Goal: Task Accomplishment & Management: Use online tool/utility

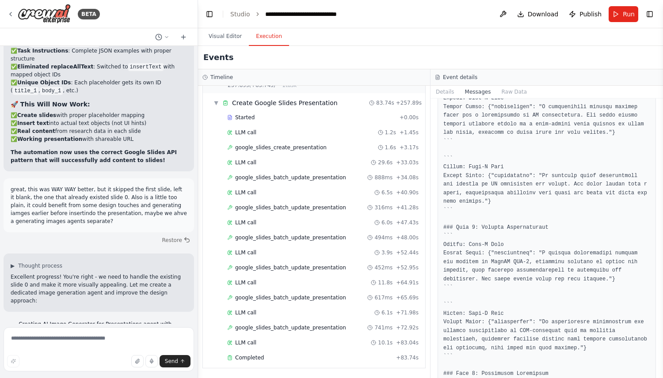
scroll to position [693, 0]
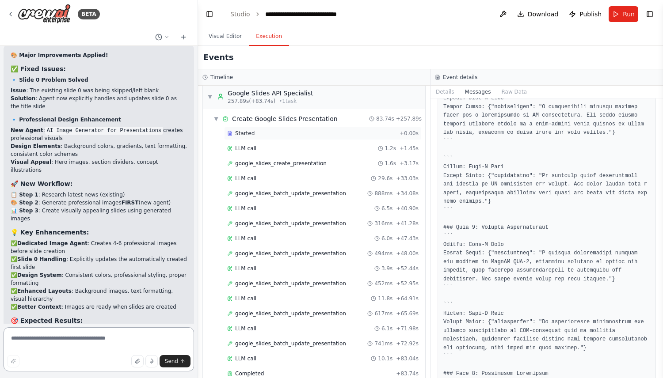
scroll to position [709, 0]
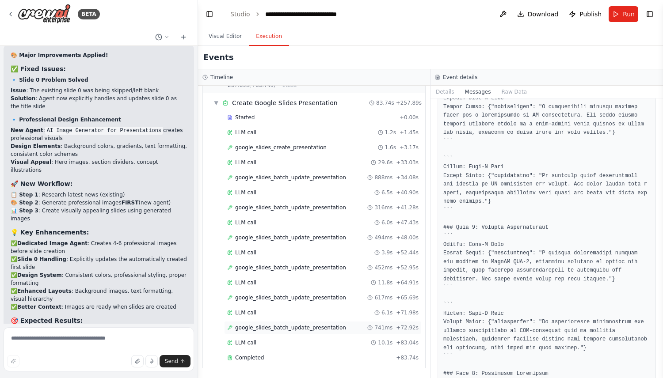
click at [274, 328] on span "google_slides_batch_update_presentation" at bounding box center [290, 327] width 111 height 7
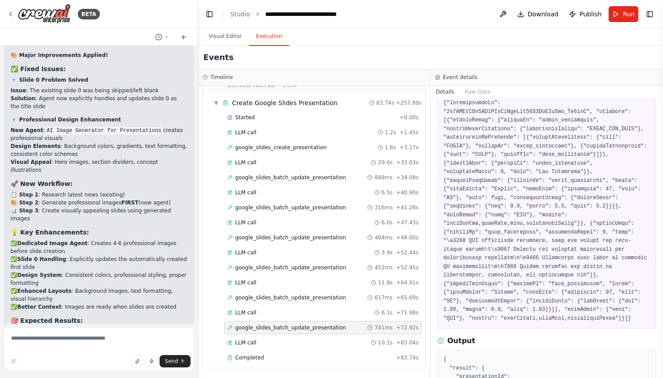
scroll to position [58, 0]
click at [50, 16] on img at bounding box center [44, 14] width 53 height 20
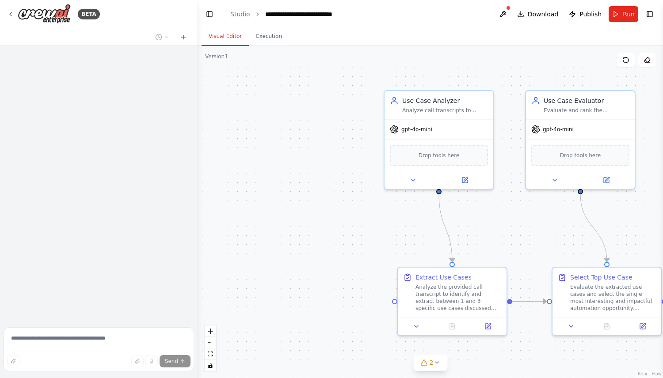
scroll to position [1738, 0]
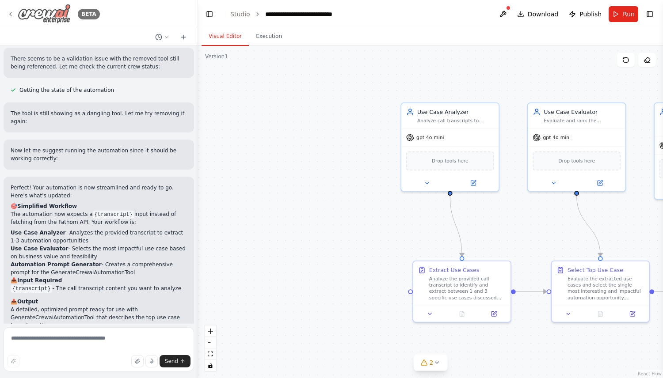
click at [9, 11] on icon at bounding box center [10, 14] width 7 height 7
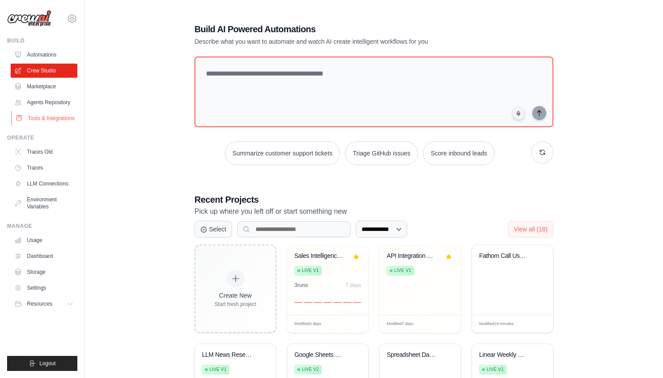
click at [57, 114] on link "Tools & Integrations" at bounding box center [44, 118] width 67 height 14
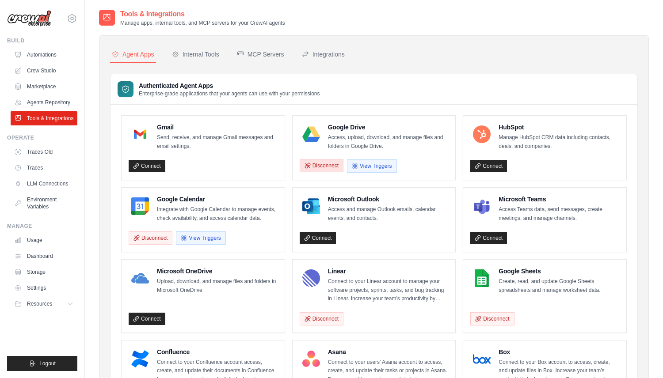
click at [324, 161] on button "Disconnect" at bounding box center [322, 165] width 44 height 13
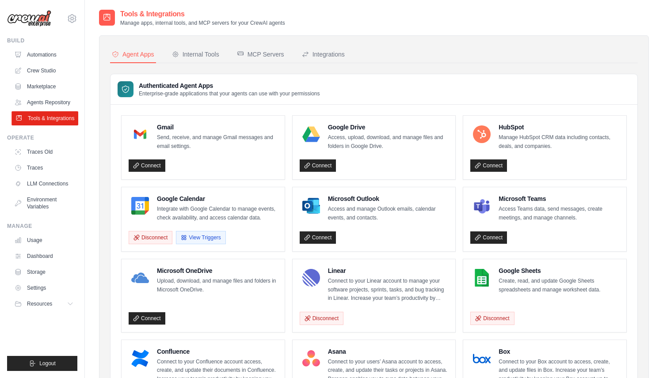
click at [39, 121] on link "Tools & Integrations" at bounding box center [44, 118] width 67 height 14
click at [322, 168] on link "Connect" at bounding box center [318, 166] width 37 height 12
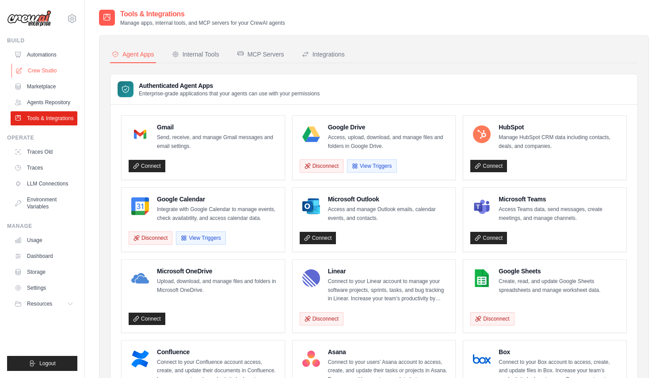
click at [59, 75] on link "Crew Studio" at bounding box center [44, 71] width 67 height 14
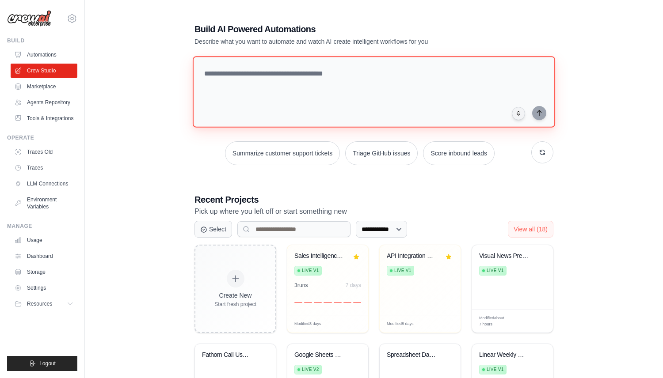
click at [312, 75] on textarea at bounding box center [374, 92] width 362 height 72
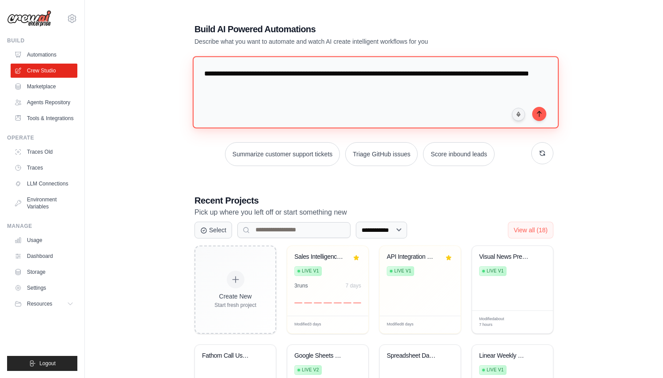
click at [221, 89] on textarea "**********" at bounding box center [376, 92] width 366 height 72
click at [232, 89] on textarea "**********" at bounding box center [376, 92] width 366 height 72
click at [350, 72] on textarea "**********" at bounding box center [376, 92] width 366 height 72
paste textarea "******"
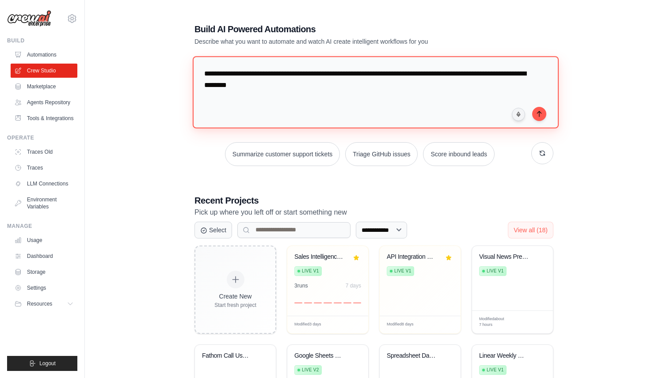
type textarea "**********"
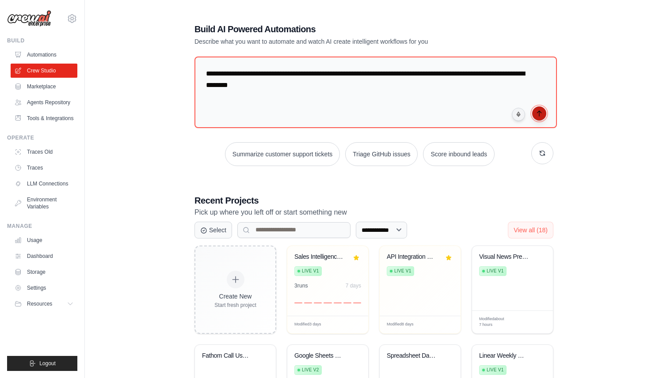
click at [541, 111] on icon "submit" at bounding box center [539, 113] width 4 height 5
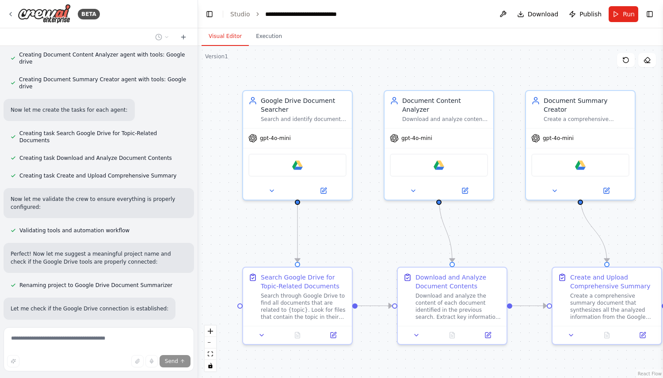
scroll to position [410, 0]
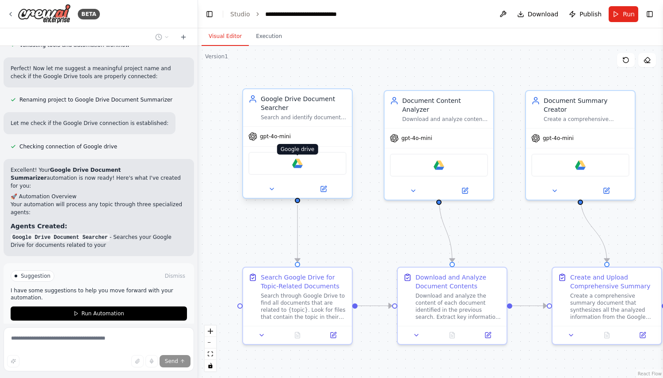
click at [297, 164] on img at bounding box center [297, 163] width 11 height 11
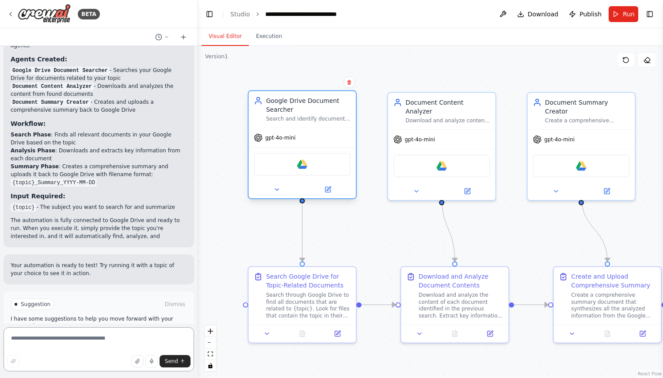
scroll to position [753, 0]
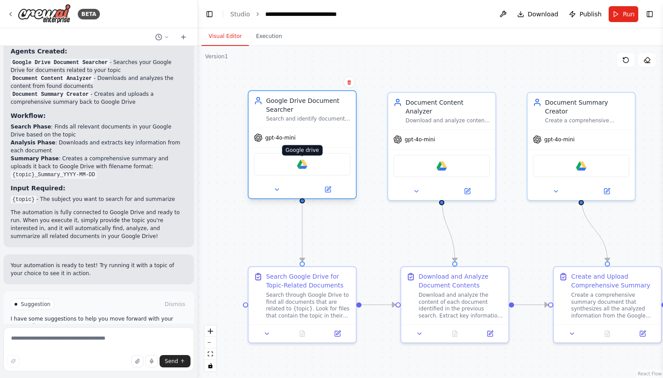
click at [299, 167] on img at bounding box center [302, 164] width 11 height 11
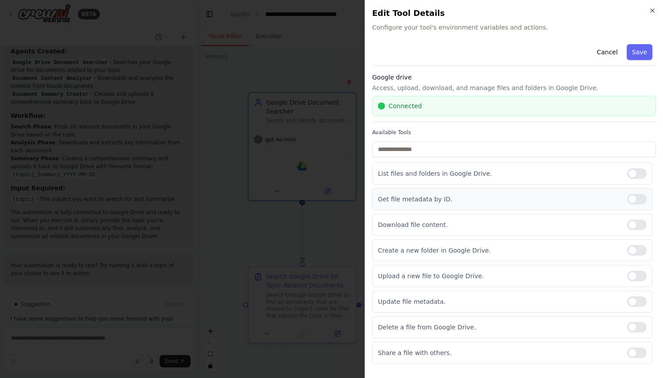
click at [449, 208] on div "Get file metadata by ID." at bounding box center [512, 199] width 280 height 22
click at [560, 122] on div "Cancel Save Google drive Access, upload, download, and manage files and folders…" at bounding box center [514, 203] width 284 height 324
click at [651, 7] on icon "button" at bounding box center [652, 10] width 7 height 7
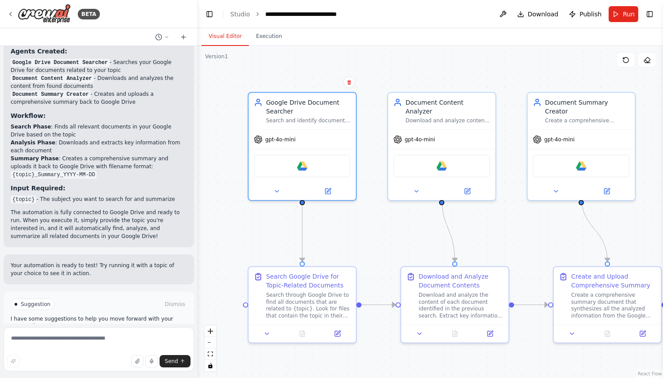
click at [128, 335] on button "Run Automation" at bounding box center [99, 342] width 176 height 14
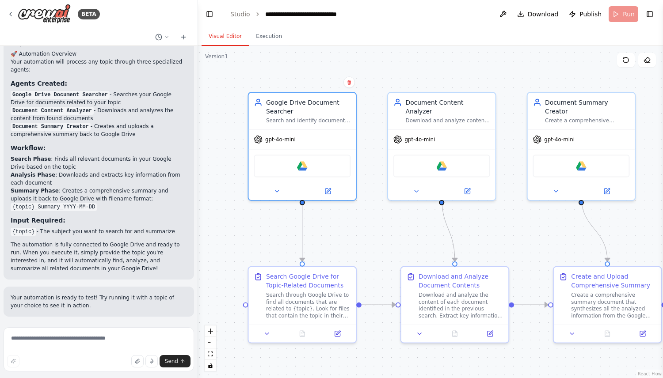
scroll to position [682, 0]
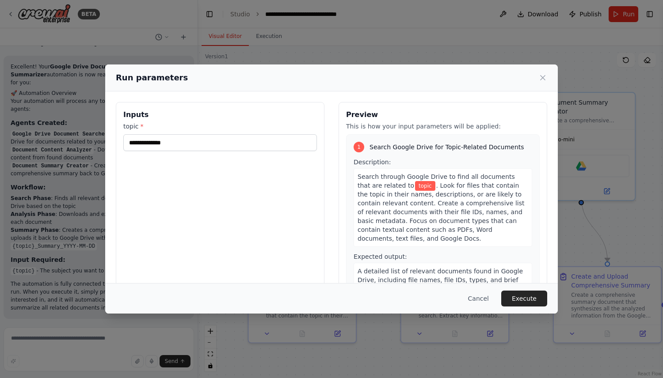
click at [245, 155] on div "Inputs topic *" at bounding box center [220, 206] width 209 height 209
click at [245, 152] on div "Inputs topic *" at bounding box center [220, 206] width 209 height 209
click at [241, 145] on input "topic *" at bounding box center [220, 142] width 194 height 17
type input "***"
click at [529, 300] on button "Execute" at bounding box center [524, 299] width 46 height 16
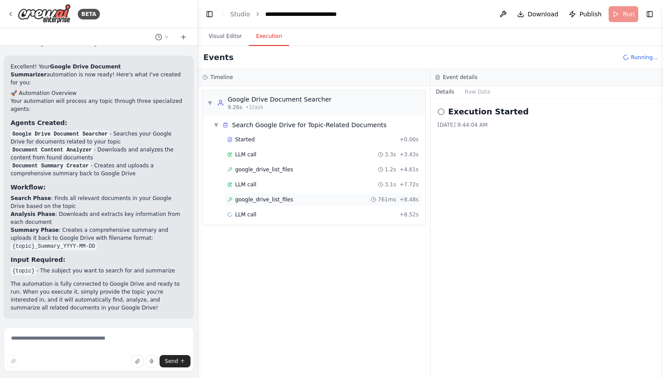
click at [258, 200] on span "google_drive_list_files" at bounding box center [264, 199] width 58 height 7
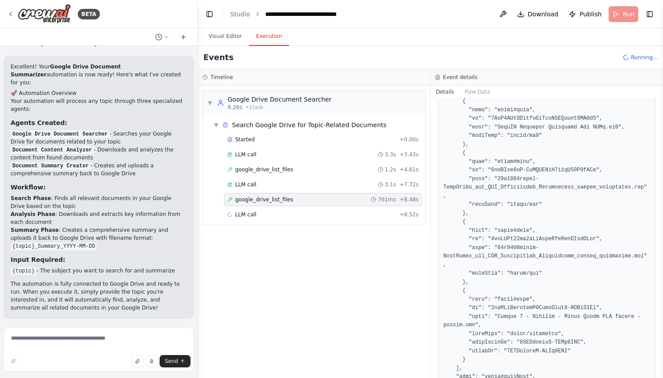
scroll to position [987, 0]
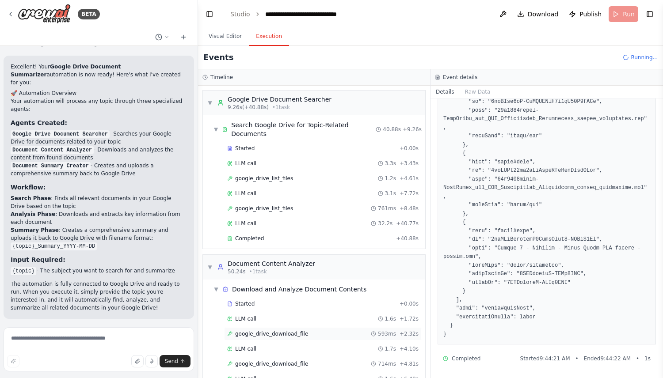
click at [271, 333] on span "google_drive_download_file" at bounding box center [271, 334] width 73 height 7
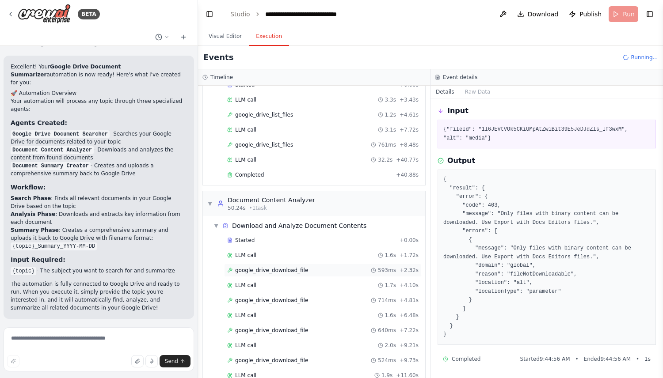
scroll to position [68, 0]
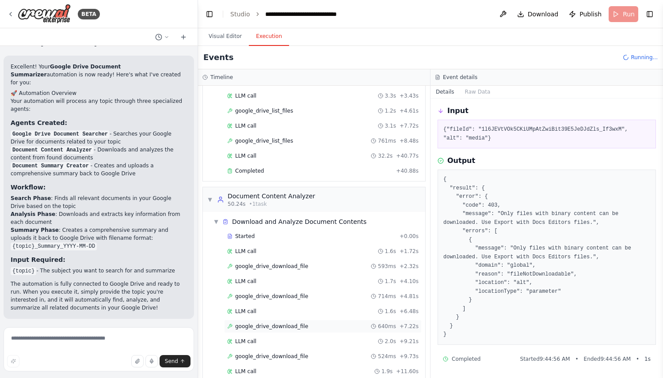
click at [279, 331] on div "google_drive_download_file 640ms + 7.22s" at bounding box center [323, 326] width 198 height 13
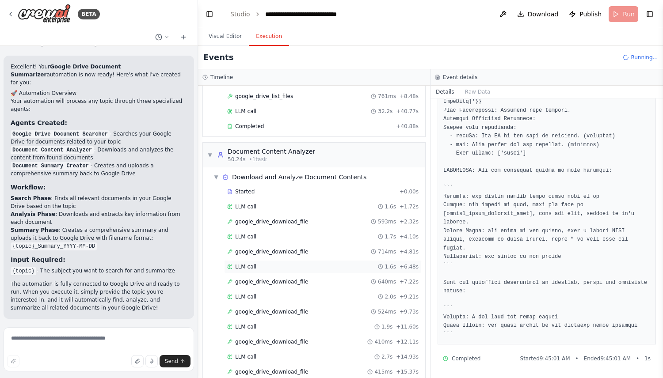
scroll to position [114, 0]
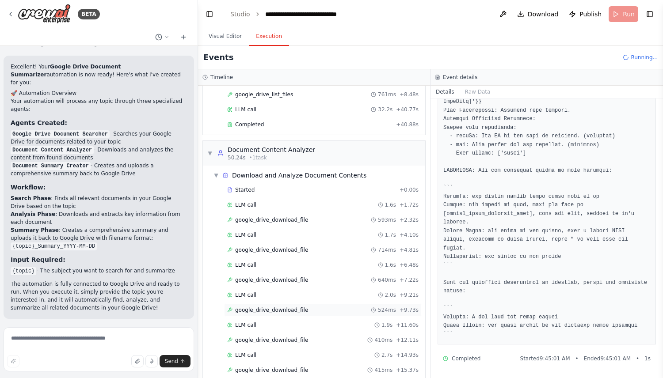
click at [284, 309] on span "google_drive_download_file" at bounding box center [271, 310] width 73 height 7
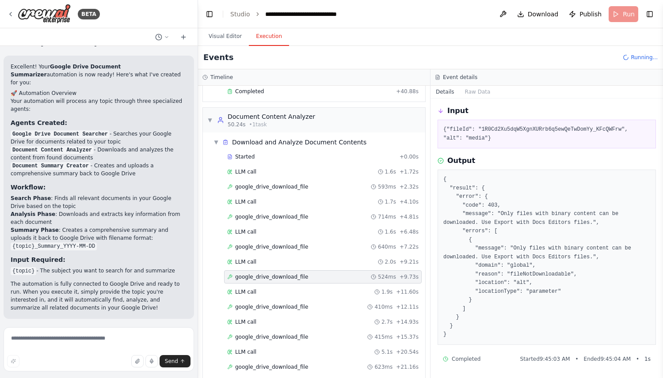
scroll to position [171, 0]
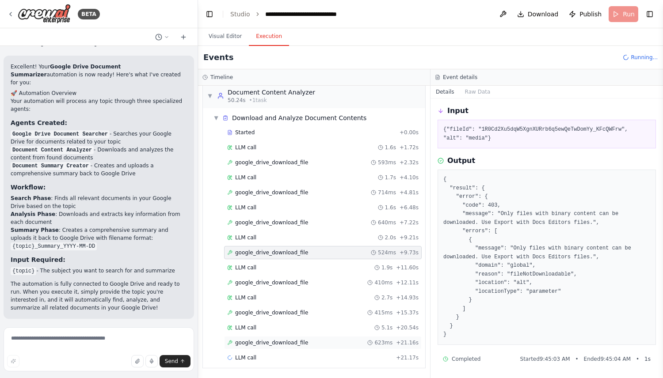
click at [276, 342] on span "google_drive_download_file" at bounding box center [271, 342] width 73 height 7
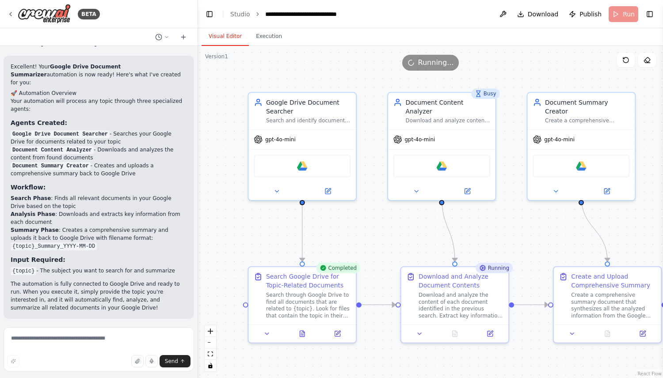
click at [217, 32] on button "Visual Editor" at bounding box center [225, 36] width 47 height 19
click at [441, 160] on img at bounding box center [442, 164] width 11 height 11
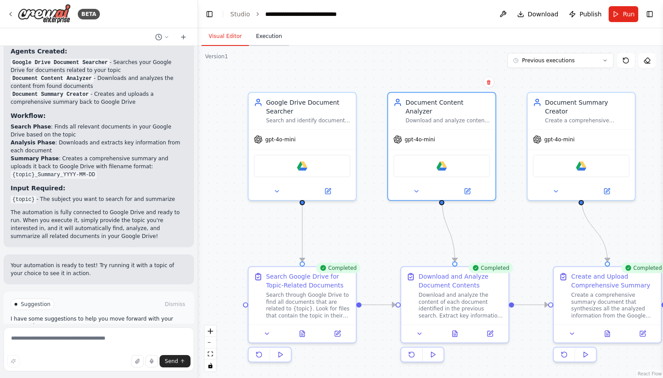
click at [280, 38] on button "Execution" at bounding box center [269, 36] width 40 height 19
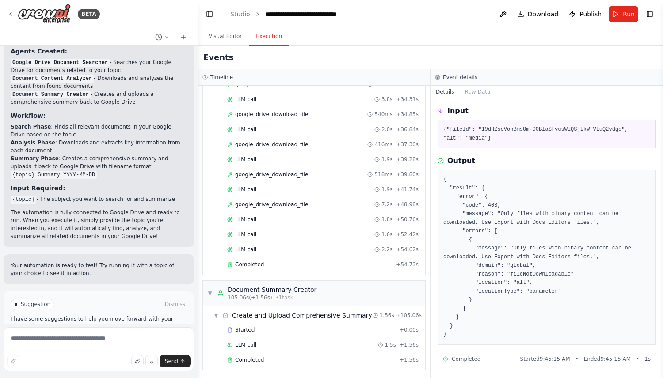
scroll to position [522, 0]
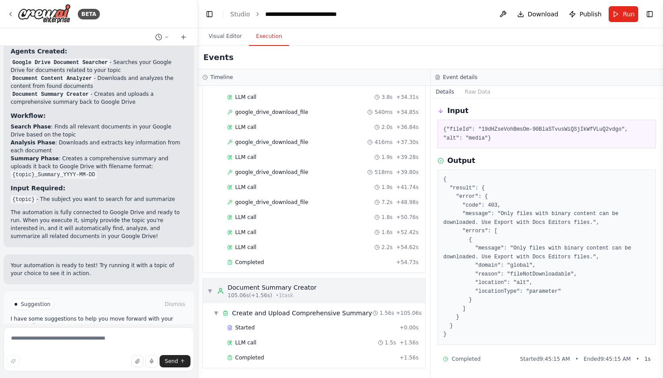
click at [276, 289] on div "Document Summary Creator" at bounding box center [272, 287] width 89 height 9
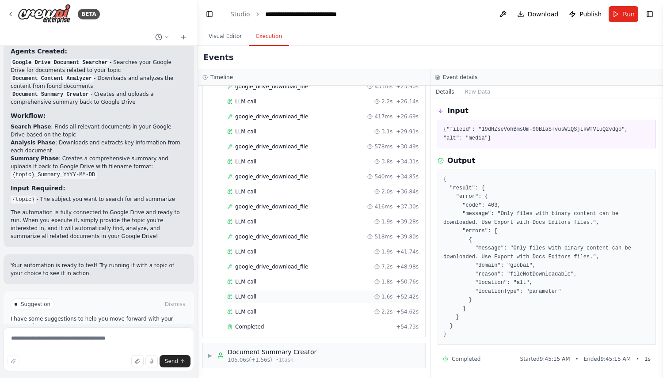
click at [268, 292] on div "LLM call 1.6s + 52.42s" at bounding box center [323, 296] width 198 height 13
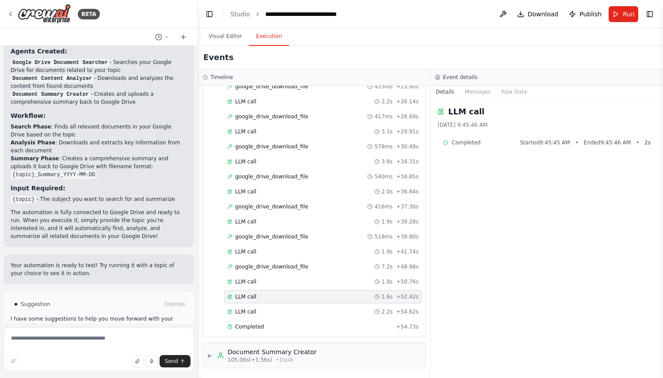
click at [263, 298] on div "LLM call 1.6s + 52.42s" at bounding box center [322, 296] width 191 height 7
click at [262, 306] on div "LLM call 2.2s + 54.62s" at bounding box center [323, 311] width 198 height 13
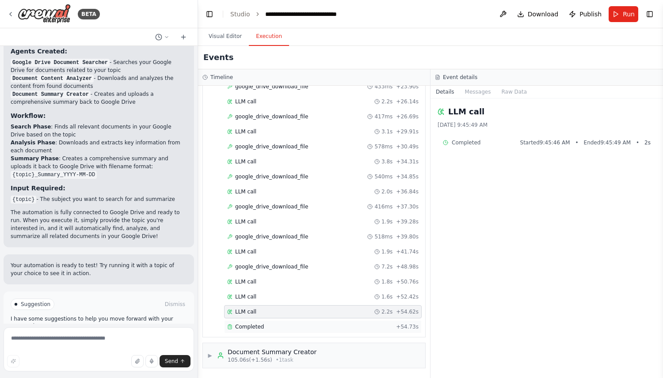
click at [259, 325] on span "Completed" at bounding box center [249, 327] width 29 height 7
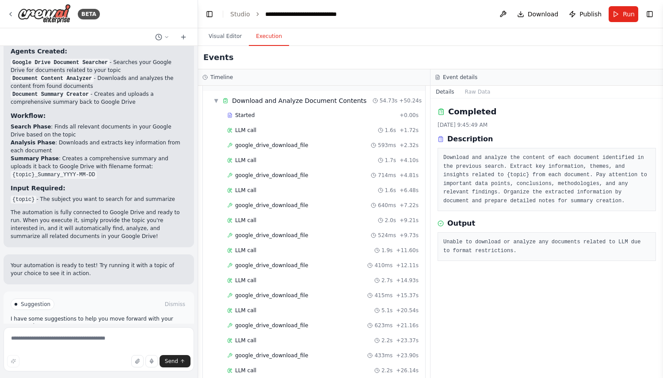
scroll to position [0, 0]
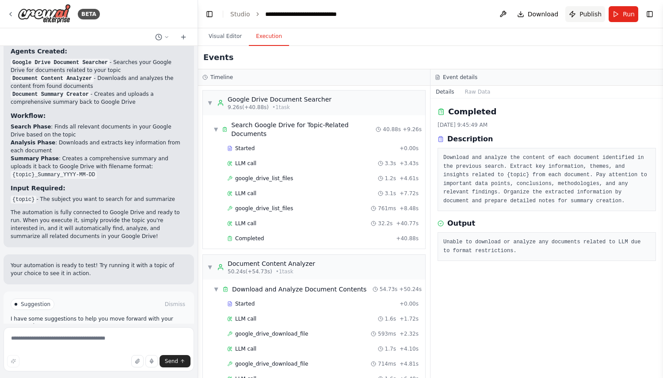
click at [587, 19] on button "Publish" at bounding box center [585, 14] width 40 height 16
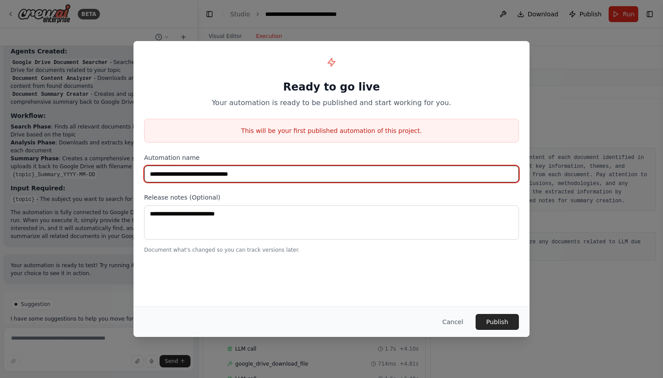
click at [290, 169] on input "**********" at bounding box center [331, 174] width 375 height 17
paste input "text"
click at [178, 176] on input "**********" at bounding box center [331, 174] width 375 height 17
type input "**********"
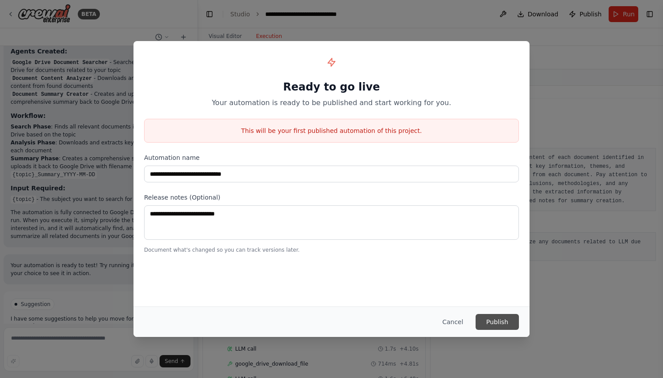
click at [500, 321] on button "Publish" at bounding box center [497, 322] width 43 height 16
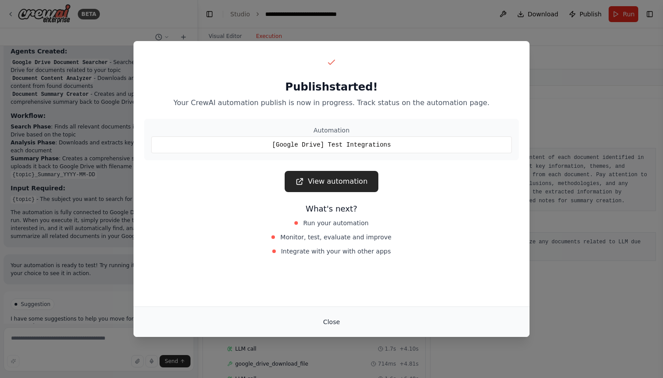
click at [328, 319] on button "Close" at bounding box center [331, 322] width 31 height 16
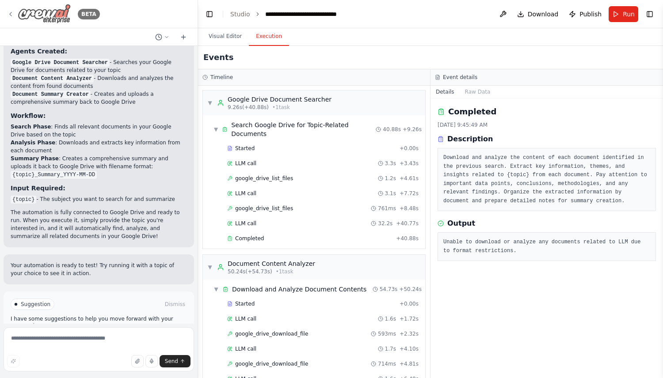
click at [40, 11] on img at bounding box center [44, 14] width 53 height 20
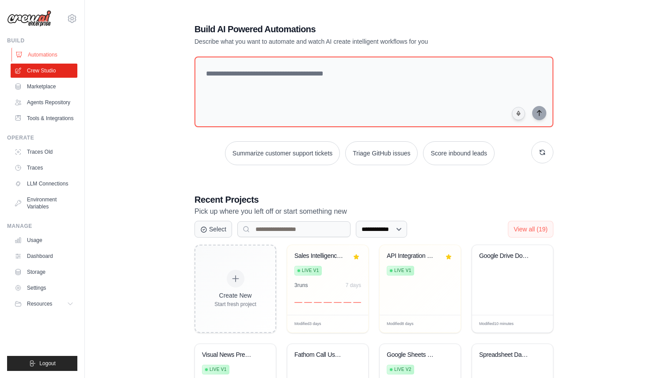
click at [45, 56] on link "Automations" at bounding box center [44, 55] width 67 height 14
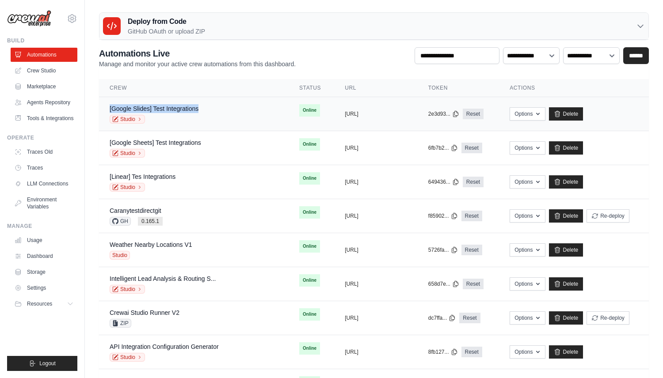
drag, startPoint x: 209, startPoint y: 107, endPoint x: 109, endPoint y: 106, distance: 99.9
click at [109, 106] on td "[Google Slides] Test Integrations Studio" at bounding box center [194, 114] width 190 height 34
copy link "[Google Slides] Test Integrations"
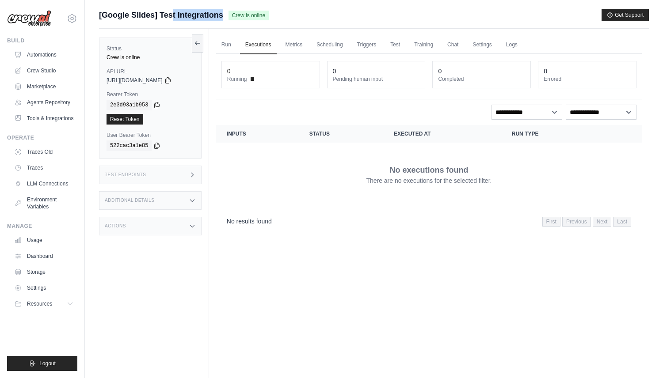
drag, startPoint x: 225, startPoint y: 8, endPoint x: 228, endPoint y: 19, distance: 11.5
click at [228, 19] on main "Submit a support request Describe your issue or question * Please be specific a…" at bounding box center [374, 208] width 578 height 416
copy div "[Google Slides] Test Integrations"
click at [229, 42] on link "Run" at bounding box center [226, 45] width 20 height 19
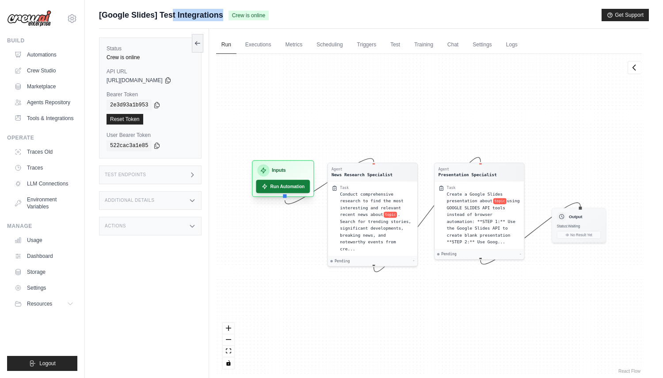
click at [297, 188] on button "Run Automation" at bounding box center [283, 186] width 54 height 13
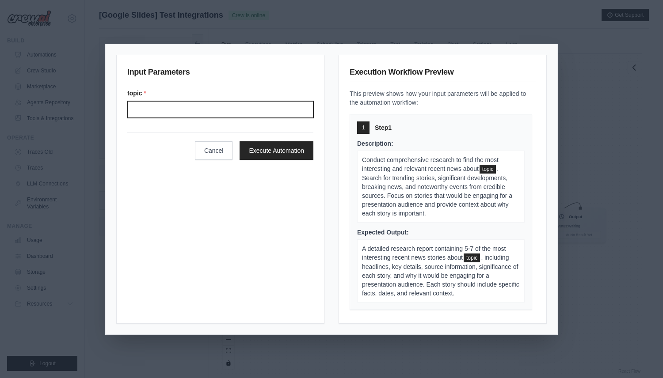
click at [240, 110] on input "Topic" at bounding box center [220, 109] width 186 height 17
type input "*******"
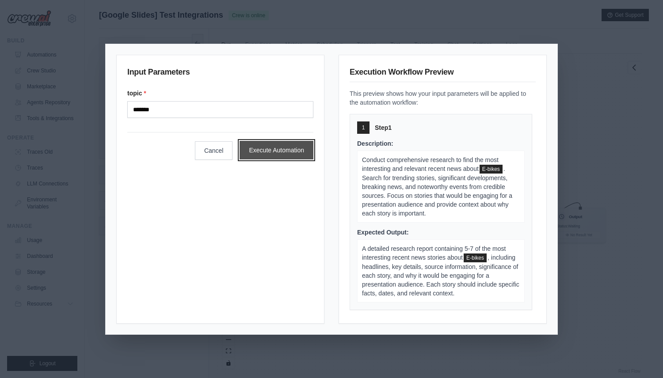
click at [293, 152] on button "Execute Automation" at bounding box center [277, 150] width 74 height 19
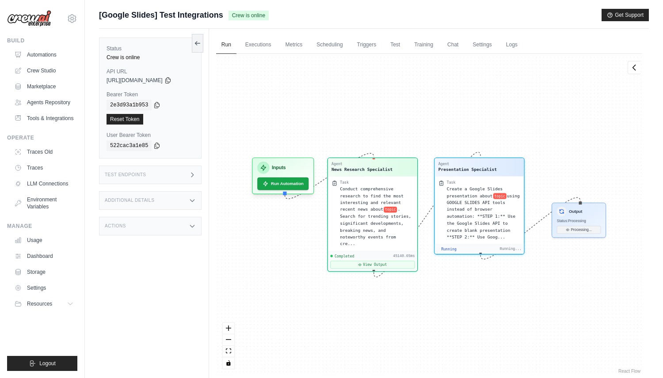
scroll to position [137, 0]
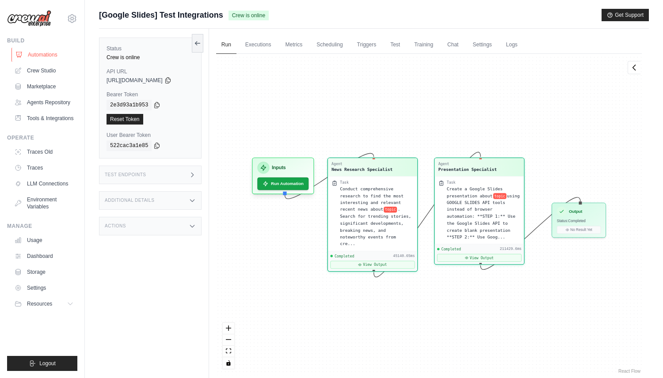
click at [50, 58] on link "Automations" at bounding box center [44, 55] width 67 height 14
click at [51, 69] on link "Crew Studio" at bounding box center [44, 71] width 67 height 14
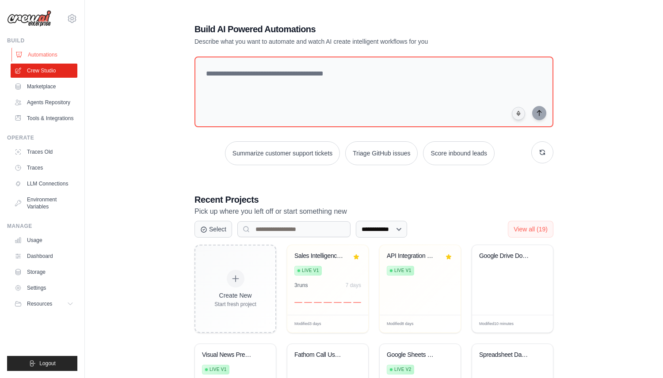
click at [50, 55] on link "Automations" at bounding box center [44, 55] width 67 height 14
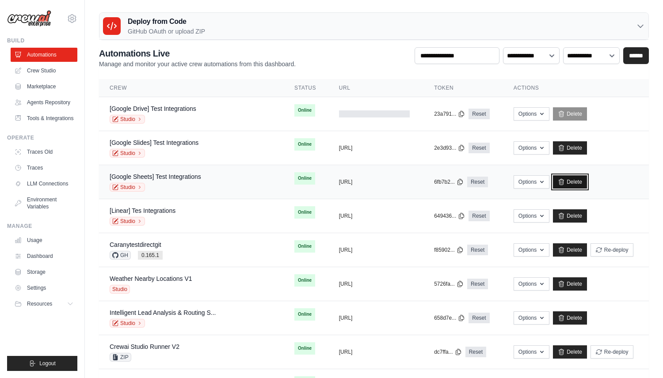
click at [571, 183] on link "Delete" at bounding box center [570, 181] width 34 height 13
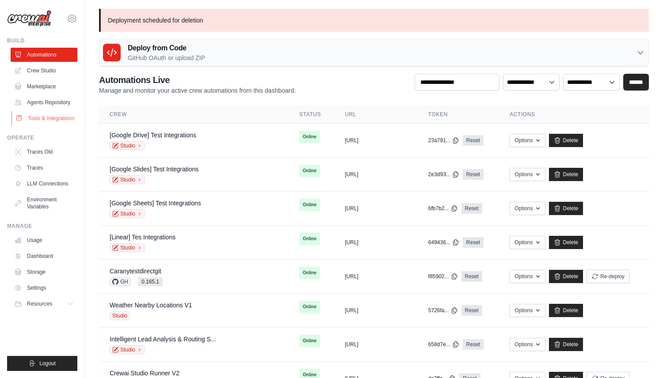
click at [57, 117] on link "Tools & Integrations" at bounding box center [44, 118] width 67 height 14
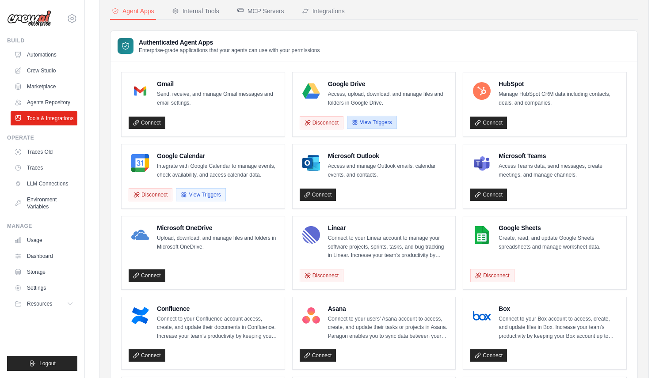
scroll to position [60, 0]
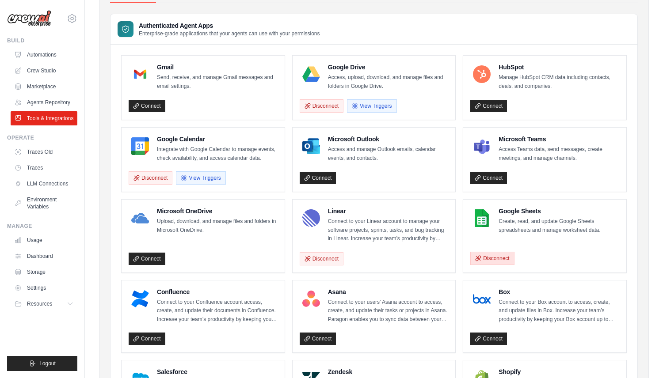
click at [494, 258] on button "Disconnect" at bounding box center [492, 258] width 44 height 13
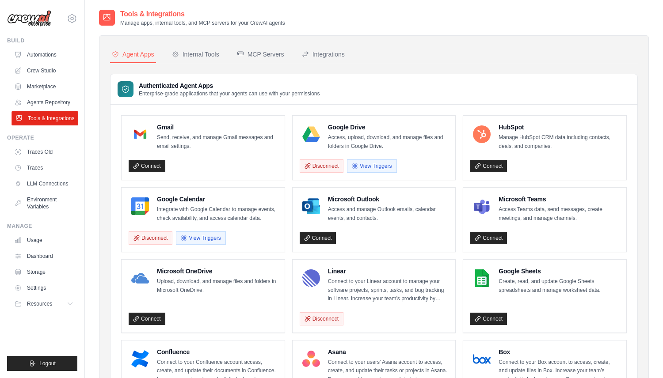
click at [46, 118] on link "Tools & Integrations" at bounding box center [44, 118] width 67 height 14
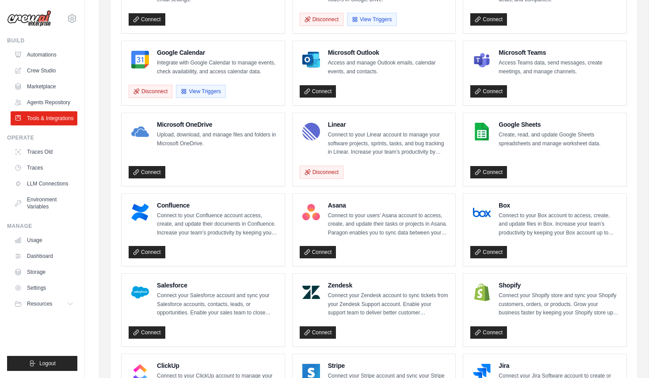
scroll to position [152, 0]
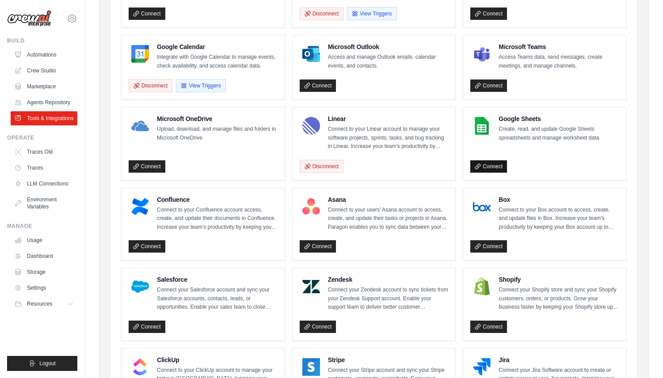
click at [491, 165] on link "Connect" at bounding box center [488, 166] width 37 height 12
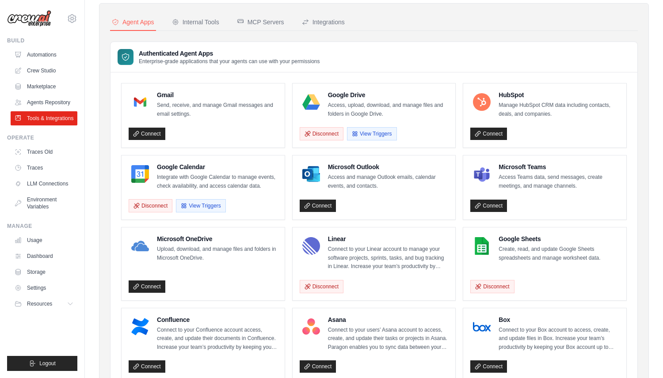
scroll to position [33, 0]
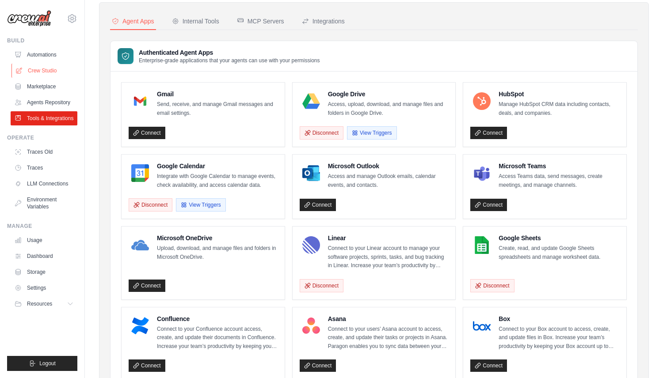
click at [46, 68] on link "Crew Studio" at bounding box center [44, 71] width 67 height 14
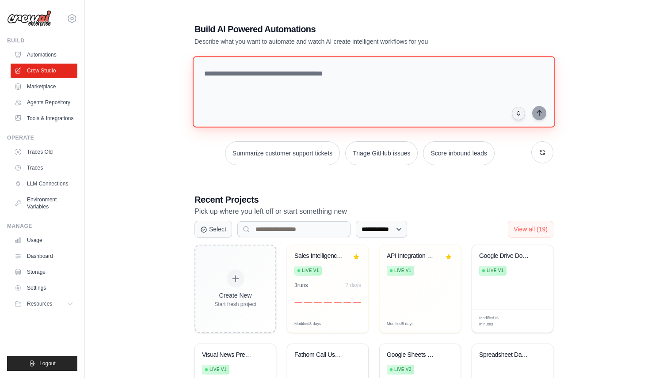
click at [238, 95] on textarea at bounding box center [374, 92] width 362 height 72
click at [330, 83] on textarea at bounding box center [374, 92] width 362 height 72
type textarea "*"
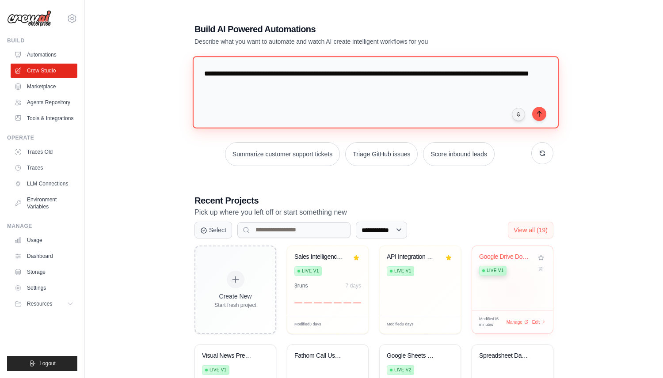
type textarea "**********"
drag, startPoint x: 205, startPoint y: 72, endPoint x: 282, endPoint y: 73, distance: 76.9
click at [282, 73] on textarea "**********" at bounding box center [374, 92] width 362 height 72
drag, startPoint x: 419, startPoint y: 72, endPoint x: 477, endPoint y: 84, distance: 59.9
click at [477, 84] on textarea "**********" at bounding box center [374, 92] width 362 height 72
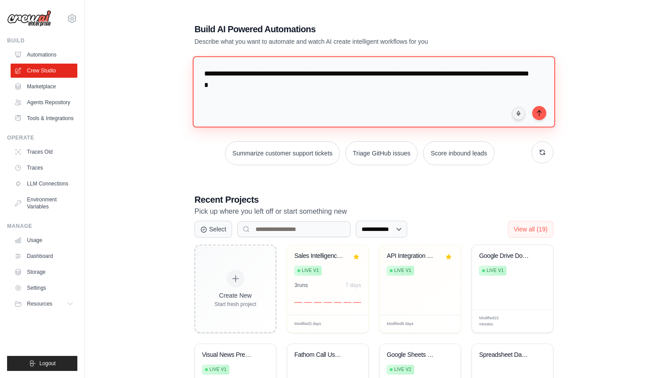
click at [298, 83] on textarea "**********" at bounding box center [374, 92] width 362 height 72
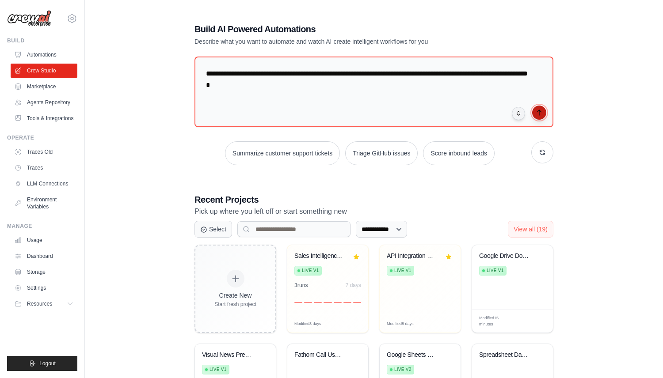
click at [540, 114] on icon "submit" at bounding box center [539, 112] width 7 height 7
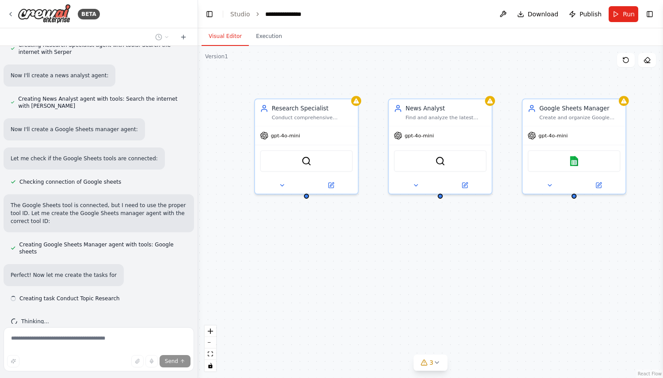
scroll to position [299, 0]
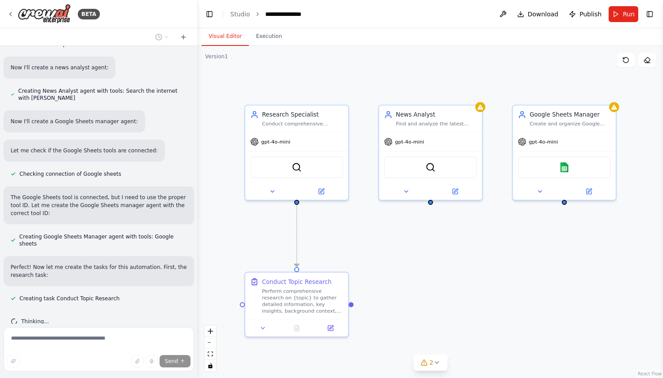
drag, startPoint x: 487, startPoint y: 229, endPoint x: 477, endPoint y: 235, distance: 11.3
click at [477, 235] on div ".deletable-edge-delete-btn { width: 20px; height: 20px; border: 0px solid #ffff…" at bounding box center [430, 212] width 465 height 332
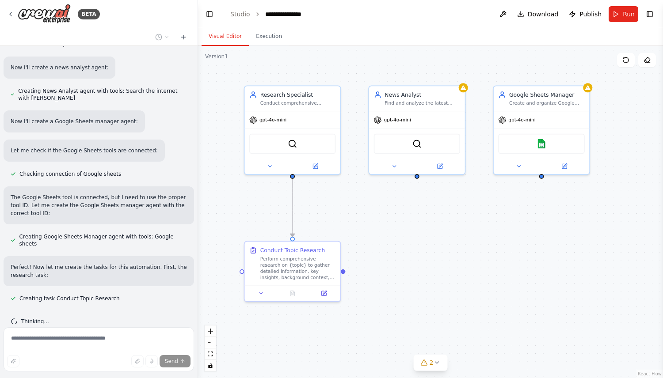
drag, startPoint x: 480, startPoint y: 234, endPoint x: 463, endPoint y: 206, distance: 32.5
click at [463, 206] on div ".deletable-edge-delete-btn { width: 20px; height: 20px; border: 0px solid #ffff…" at bounding box center [430, 212] width 465 height 332
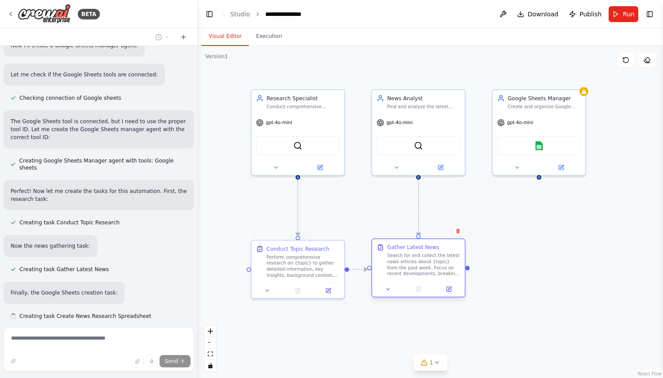
scroll to position [392, 0]
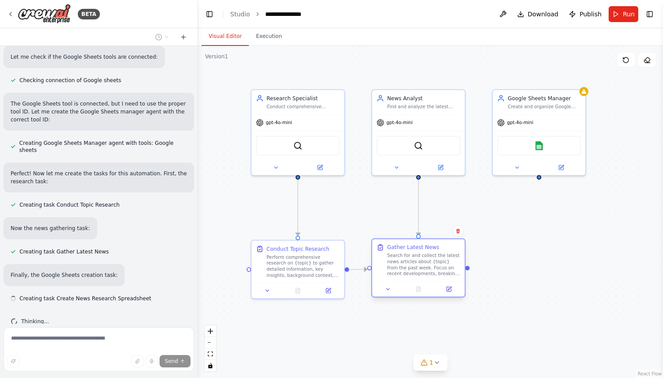
drag, startPoint x: 441, startPoint y: 248, endPoint x: 428, endPoint y: 248, distance: 12.8
click at [428, 248] on div "Gather Latest News" at bounding box center [413, 248] width 52 height 8
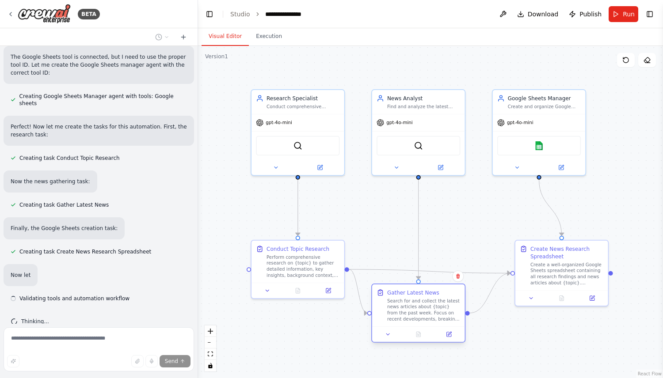
drag, startPoint x: 427, startPoint y: 301, endPoint x: 418, endPoint y: 302, distance: 9.7
click at [418, 302] on div "Search for and collect the latest news articles about {topic} from the past wee…" at bounding box center [423, 310] width 73 height 24
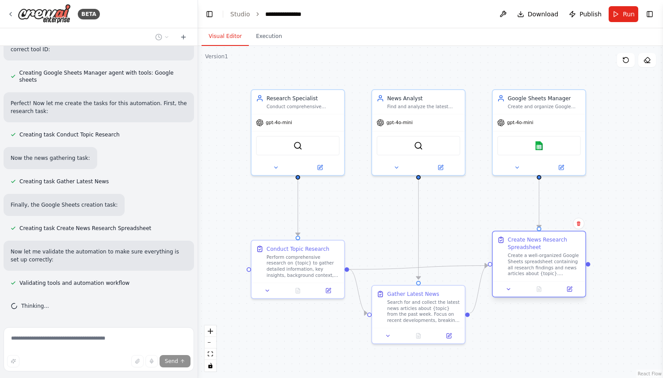
scroll to position [494, 0]
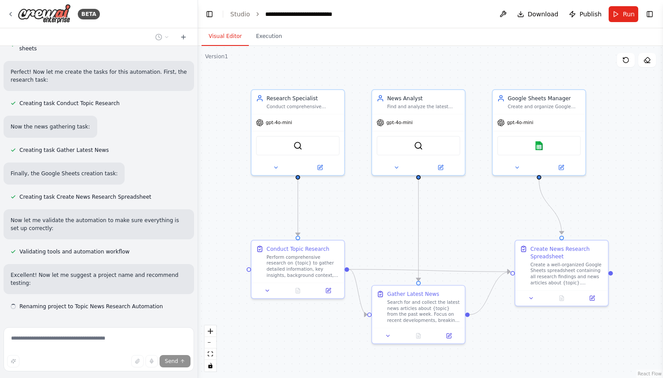
drag, startPoint x: 521, startPoint y: 255, endPoint x: 496, endPoint y: 249, distance: 25.4
click at [496, 249] on div ".deletable-edge-delete-btn { width: 20px; height: 20px; border: 0px solid #ffff…" at bounding box center [430, 212] width 465 height 332
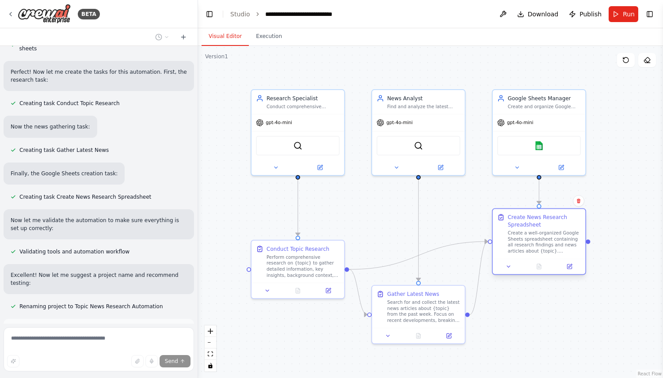
drag, startPoint x: 513, startPoint y: 251, endPoint x: 514, endPoint y: 225, distance: 25.7
click at [514, 225] on div "Create News Research Spreadsheet" at bounding box center [544, 220] width 73 height 15
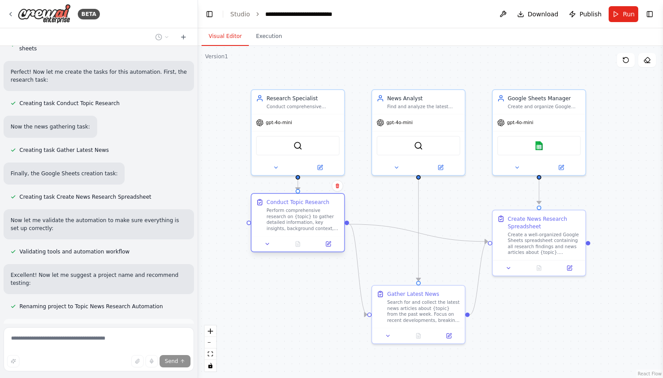
drag, startPoint x: 294, startPoint y: 249, endPoint x: 294, endPoint y: 205, distance: 44.6
click at [294, 205] on div "Conduct Topic Research" at bounding box center [298, 202] width 63 height 8
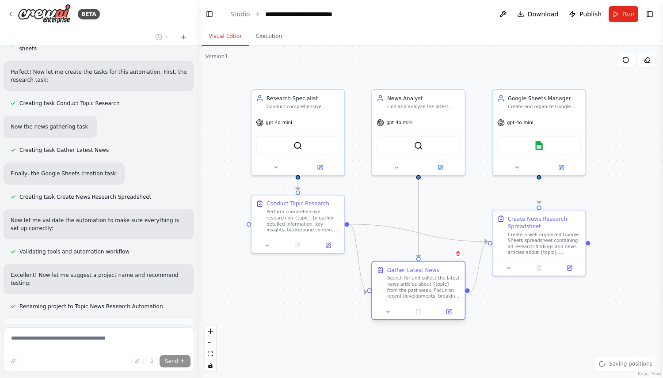
drag, startPoint x: 415, startPoint y: 303, endPoint x: 412, endPoint y: 278, distance: 24.8
click at [412, 278] on div "Search for and collect the latest news articles about {topic} from the past wee…" at bounding box center [423, 287] width 73 height 24
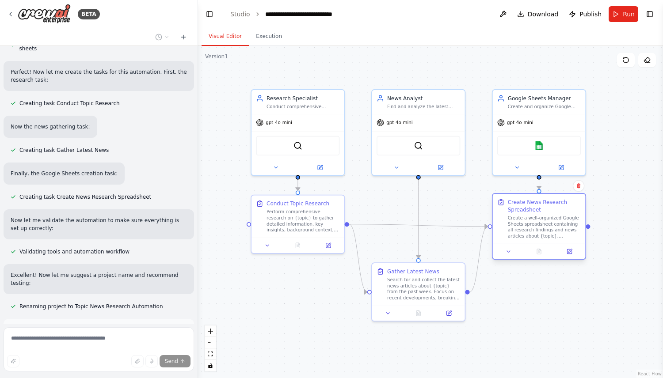
drag, startPoint x: 523, startPoint y: 228, endPoint x: 523, endPoint y: 209, distance: 19.0
click at [523, 209] on div "Create News Research Spreadsheet" at bounding box center [544, 205] width 73 height 15
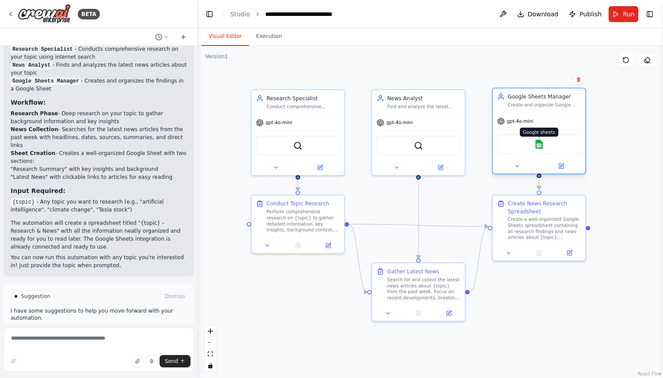
click at [540, 145] on img at bounding box center [538, 144] width 9 height 9
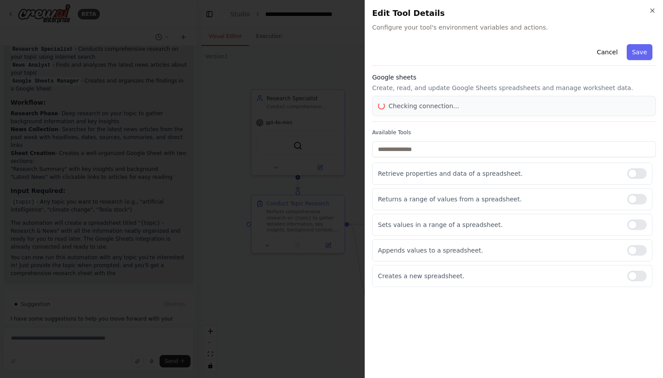
scroll to position [834, 0]
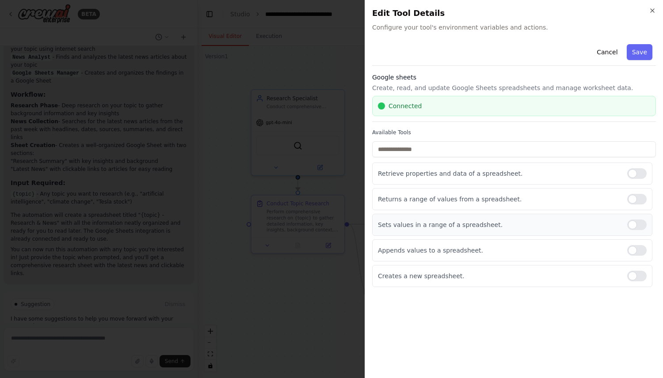
click at [638, 222] on div at bounding box center [636, 225] width 19 height 11
click at [634, 255] on div at bounding box center [636, 250] width 19 height 11
click at [640, 55] on button "Save" at bounding box center [640, 52] width 26 height 16
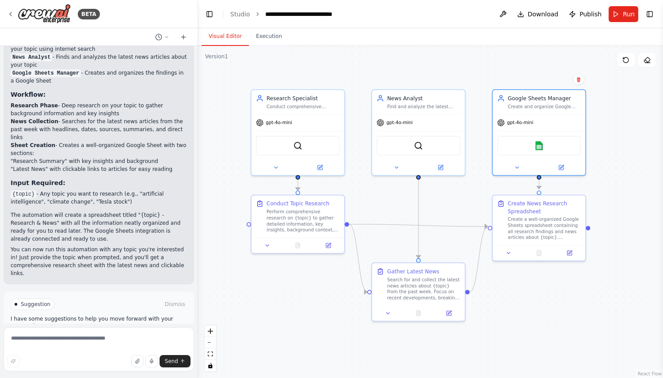
click at [131, 335] on button "Run Automation" at bounding box center [99, 342] width 176 height 14
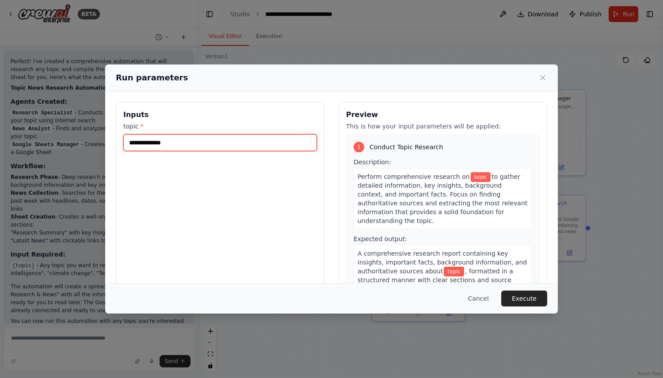
click at [284, 134] on input "topic *" at bounding box center [220, 142] width 194 height 17
type input "****"
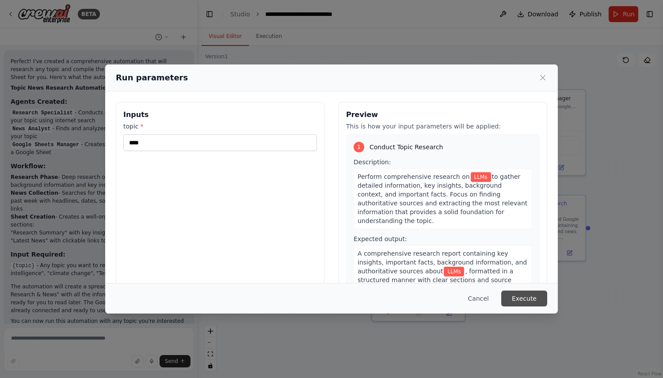
click at [529, 295] on button "Execute" at bounding box center [524, 299] width 46 height 16
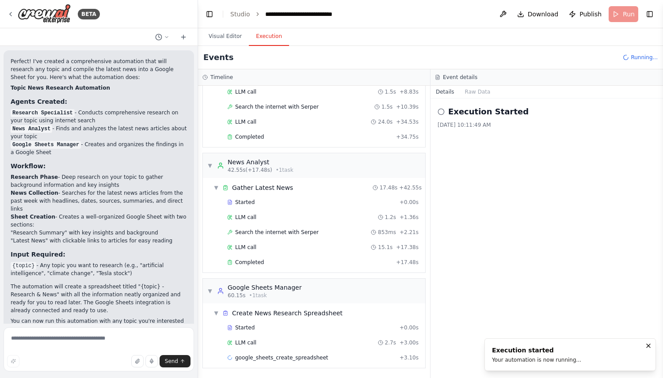
scroll to position [138, 0]
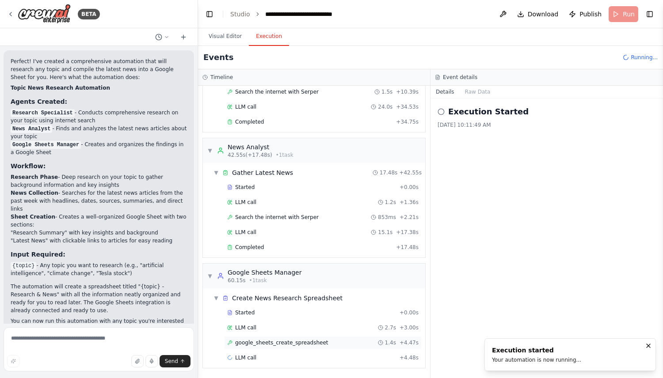
click at [308, 342] on span "google_sheets_create_spreadsheet" at bounding box center [281, 342] width 93 height 7
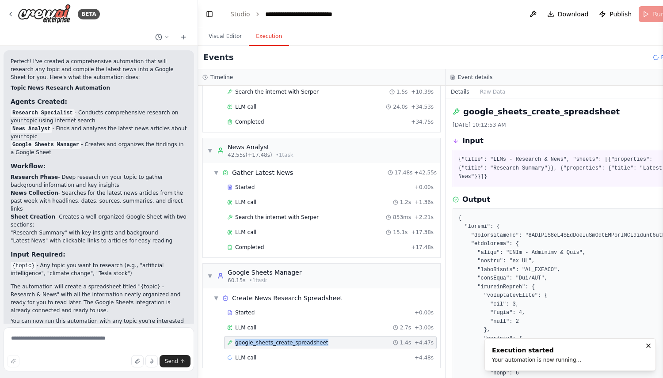
click at [308, 342] on span "google_sheets_create_spreadsheet" at bounding box center [281, 342] width 93 height 7
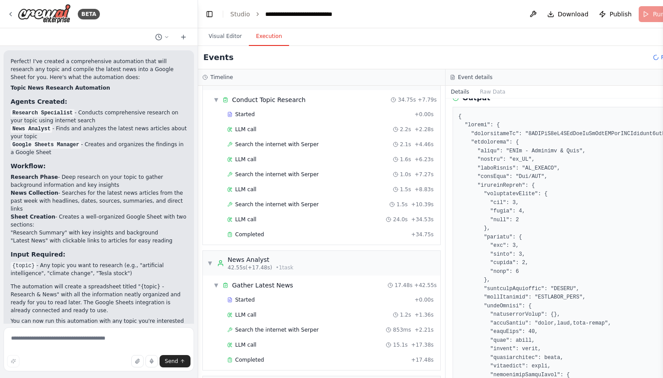
scroll to position [26, 0]
click at [269, 140] on span "Search the internet with Serper" at bounding box center [277, 143] width 84 height 7
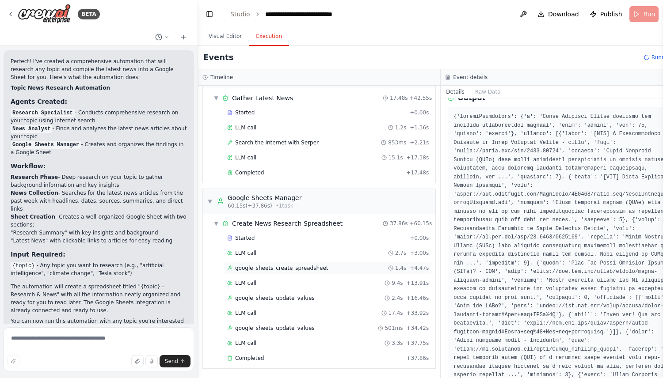
scroll to position [834, 0]
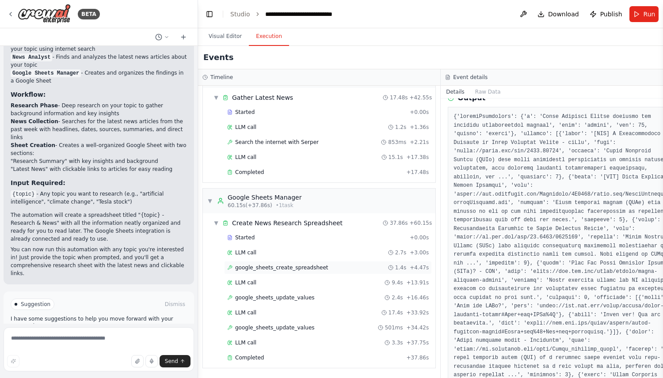
click at [261, 268] on span "google_sheets_create_spreadsheet" at bounding box center [281, 267] width 93 height 7
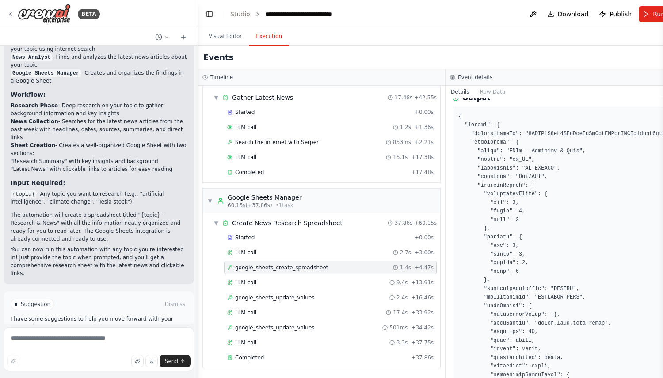
scroll to position [74, 0]
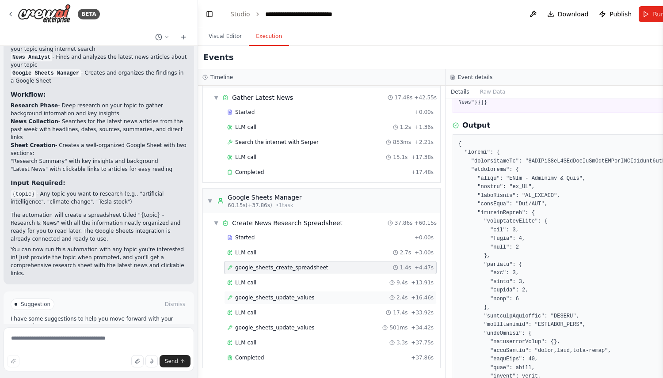
click at [293, 299] on span "google_sheets_update_values" at bounding box center [275, 297] width 80 height 7
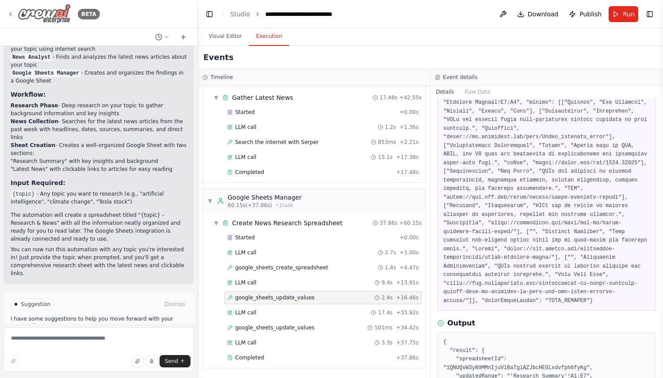
click at [14, 17] on div "BETA" at bounding box center [53, 14] width 93 height 20
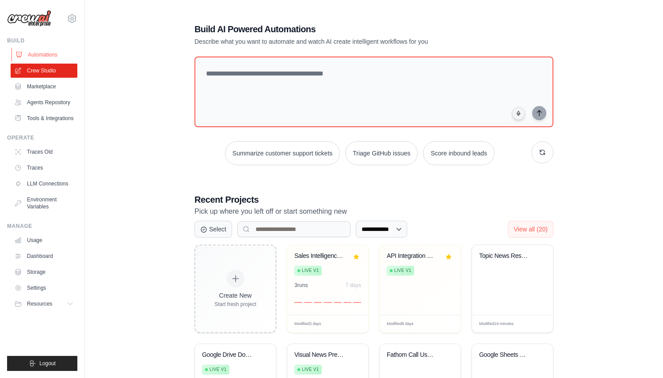
click at [57, 52] on link "Automations" at bounding box center [44, 55] width 67 height 14
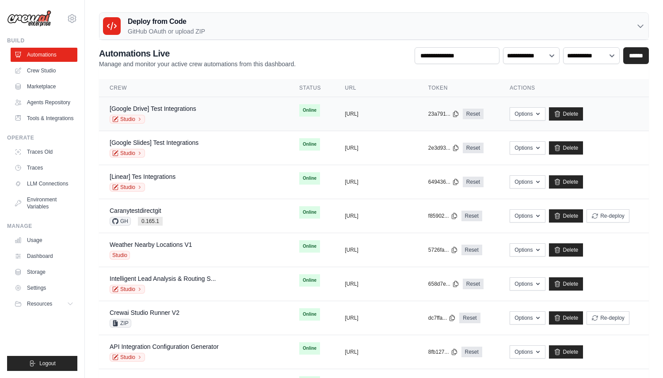
click at [209, 118] on div "[Google Drive] Test Integrations Studio" at bounding box center [194, 113] width 168 height 19
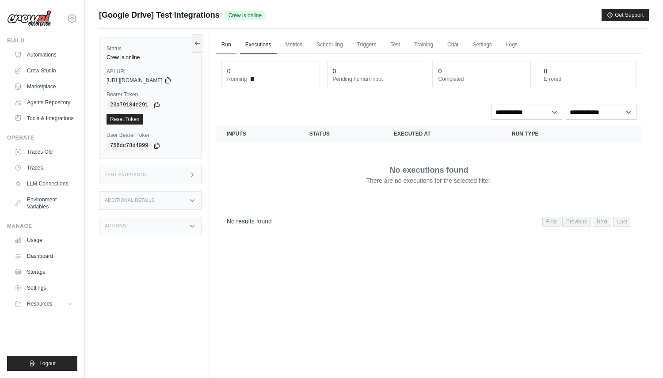
click at [223, 45] on link "Run" at bounding box center [226, 45] width 20 height 19
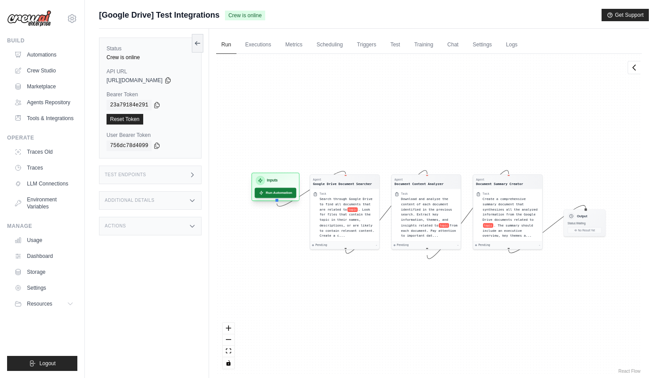
click at [281, 195] on button "Run Automation" at bounding box center [276, 193] width 42 height 10
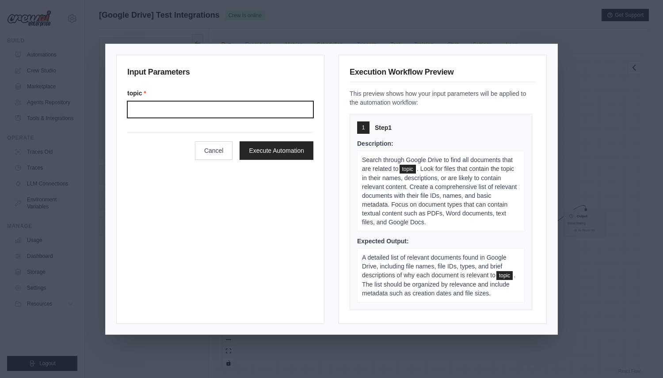
click at [242, 112] on input "Topic" at bounding box center [220, 109] width 186 height 17
type input "****"
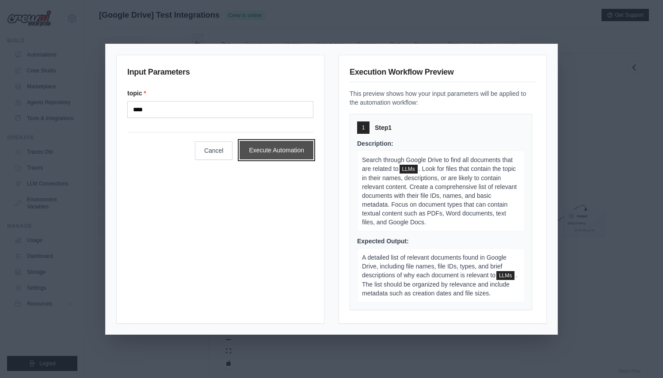
click at [293, 154] on button "Execute Automation" at bounding box center [277, 150] width 74 height 19
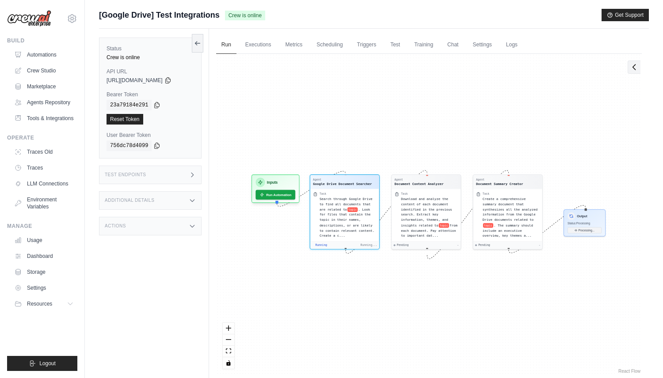
click at [638, 67] on icon at bounding box center [634, 67] width 9 height 9
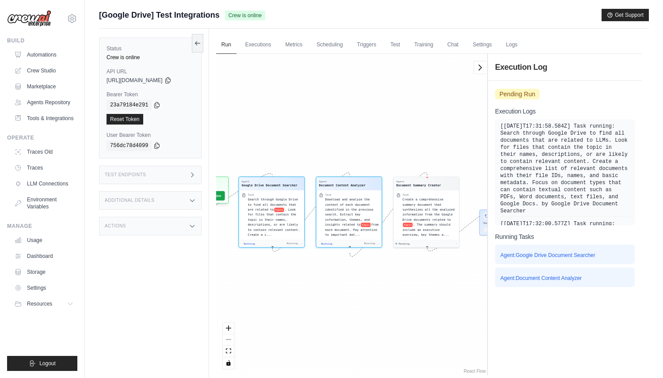
scroll to position [2366, 0]
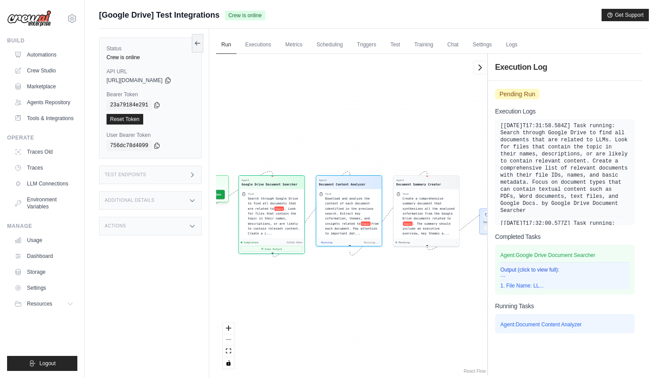
click at [543, 275] on p "``` 1. File Name: LL..." at bounding box center [564, 282] width 129 height 14
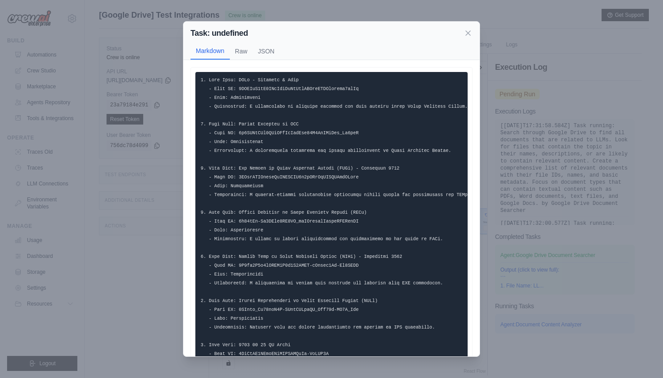
click at [565, 128] on div "Task: undefined Markdown Raw JSON ... Show more Not valid JSON" at bounding box center [331, 189] width 663 height 378
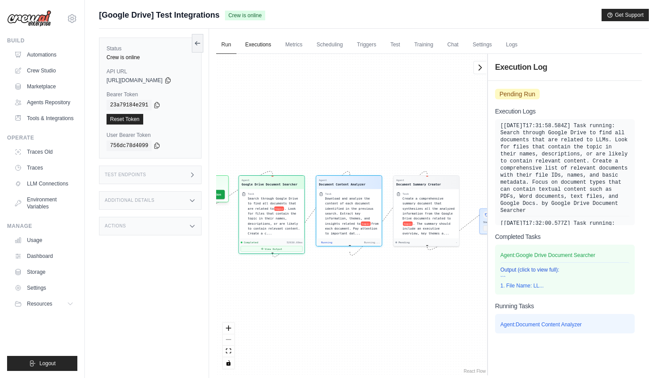
click at [253, 39] on link "Executions" at bounding box center [258, 45] width 37 height 19
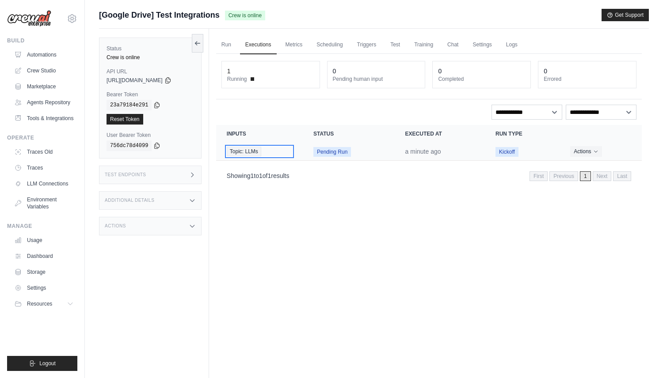
click at [284, 152] on div "Topic: LLMs" at bounding box center [259, 152] width 65 height 10
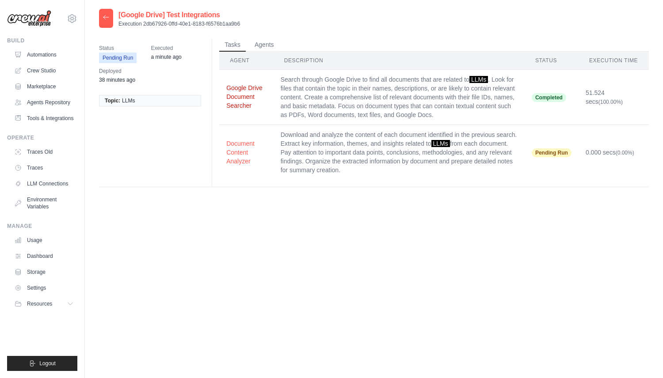
click at [233, 98] on button "Google Drive Document Searcher" at bounding box center [246, 97] width 40 height 27
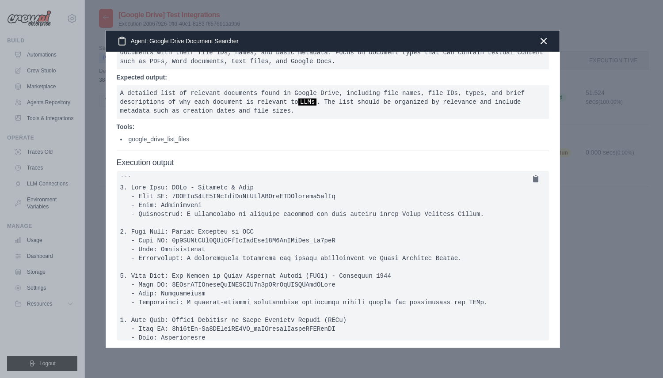
scroll to position [12, 0]
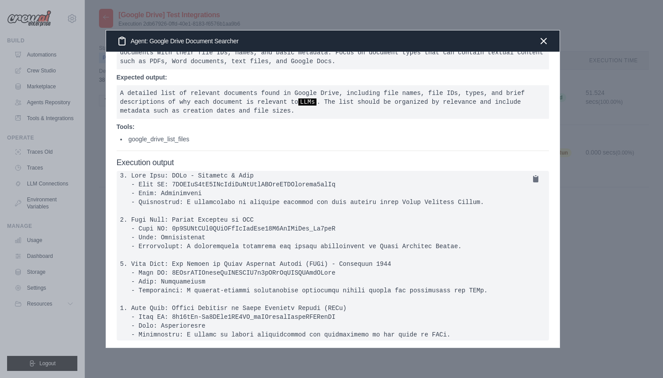
click at [625, 162] on div at bounding box center [331, 189] width 663 height 378
click at [543, 41] on icon "button" at bounding box center [543, 40] width 11 height 11
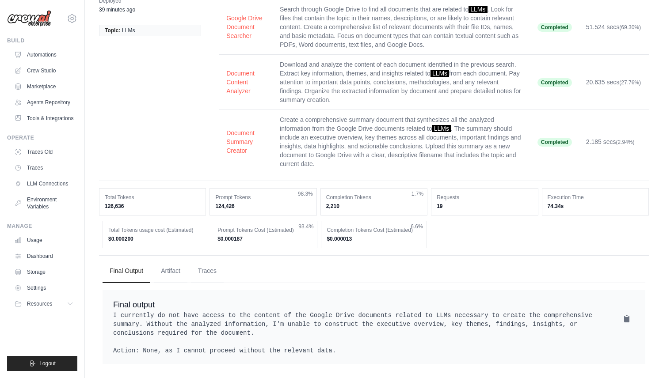
scroll to position [88, 0]
click at [206, 259] on button "Traces" at bounding box center [207, 271] width 33 height 24
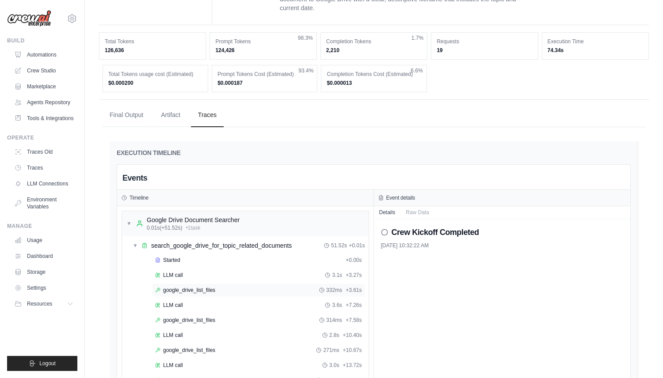
click at [213, 292] on span "google_drive_list_files" at bounding box center [189, 290] width 52 height 7
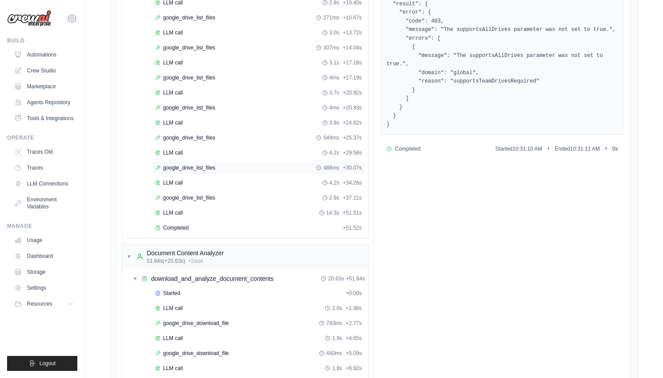
scroll to position [610, 0]
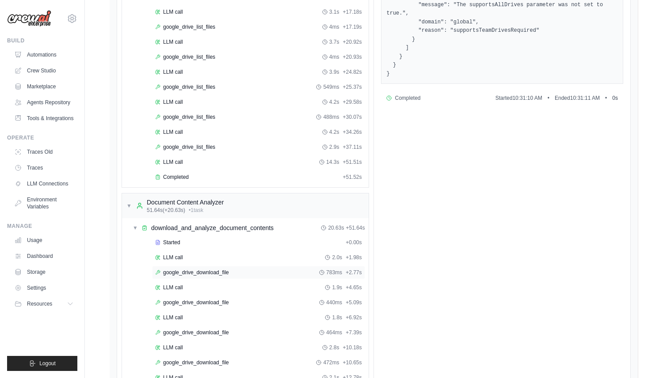
click at [211, 270] on span "google_drive_download_file" at bounding box center [196, 272] width 66 height 7
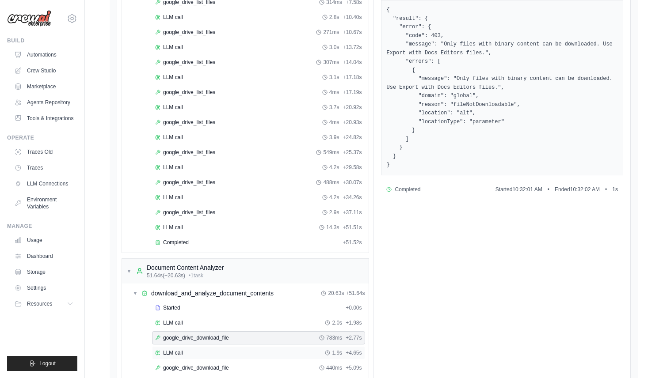
scroll to position [495, 0]
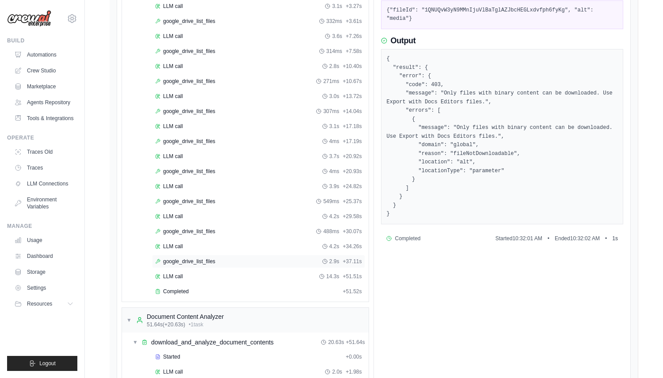
click at [319, 259] on div "google_drive_list_files 2.9s + 37.11s" at bounding box center [258, 261] width 207 height 7
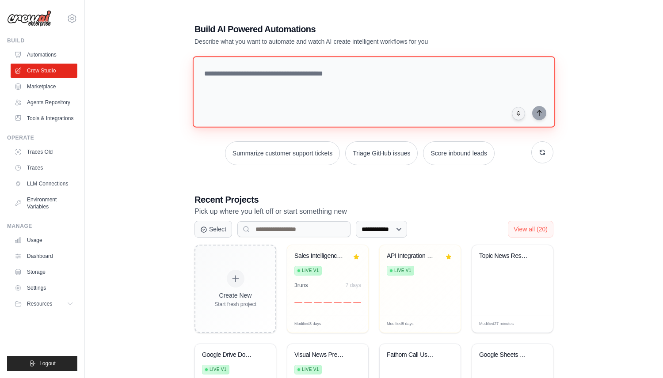
click at [275, 109] on textarea at bounding box center [374, 92] width 362 height 72
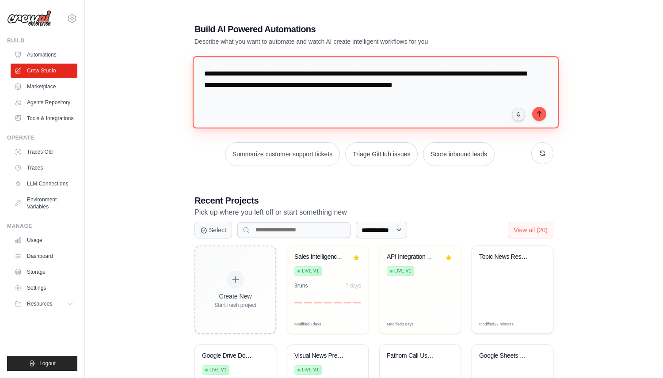
type textarea "**********"
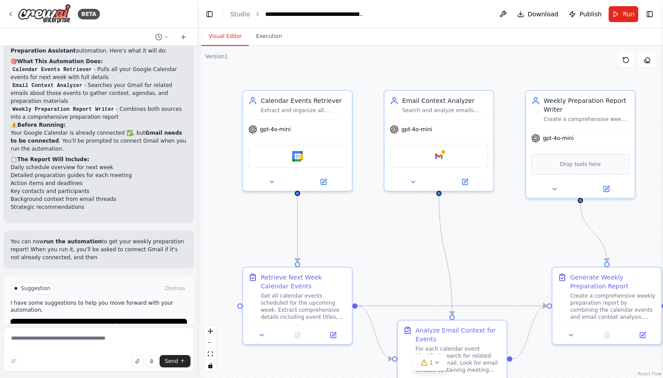
scroll to position [632, 0]
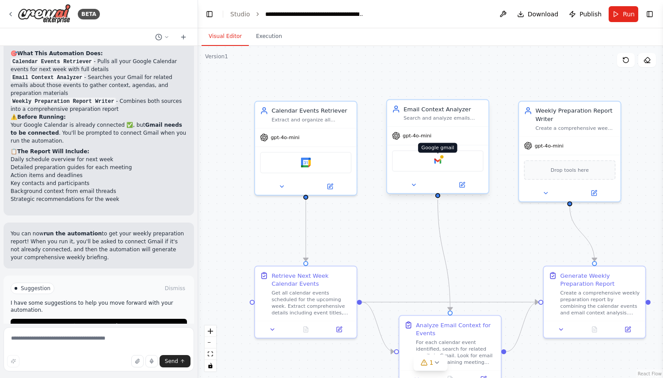
click at [439, 159] on img at bounding box center [438, 161] width 10 height 10
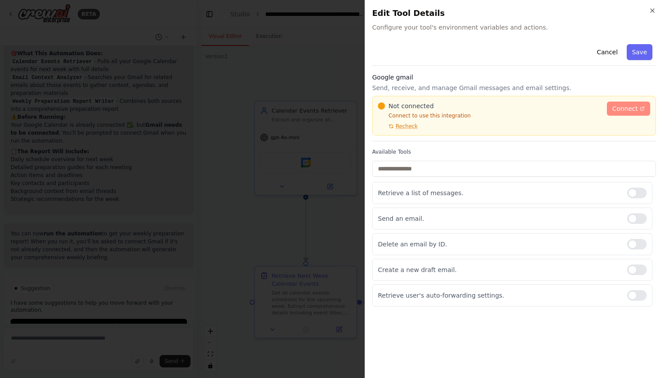
click at [635, 104] on span "Connect" at bounding box center [625, 108] width 26 height 9
click at [411, 126] on span "Recheck" at bounding box center [407, 126] width 22 height 7
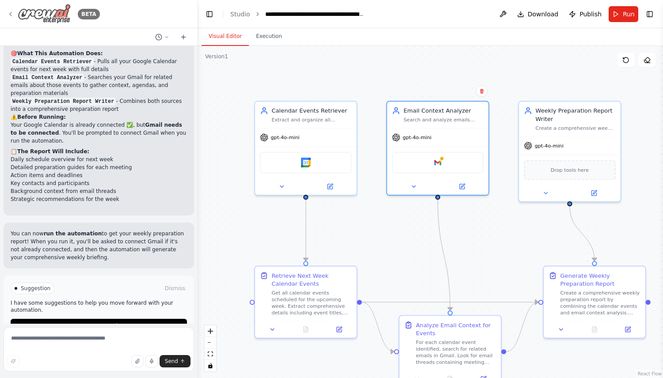
click at [33, 15] on img at bounding box center [44, 14] width 53 height 20
click at [10, 13] on icon at bounding box center [11, 14] width 2 height 4
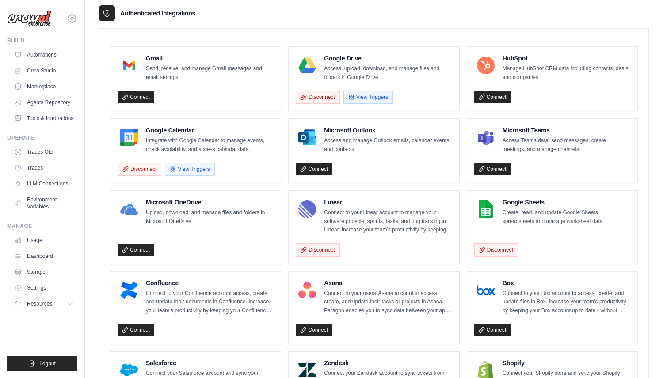
scroll to position [214, 0]
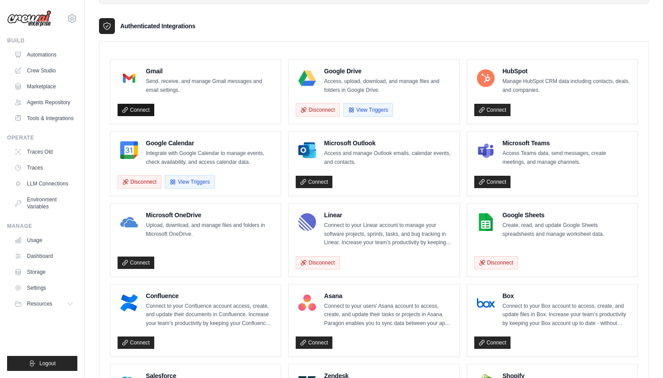
click at [139, 114] on link "Connect" at bounding box center [136, 110] width 37 height 12
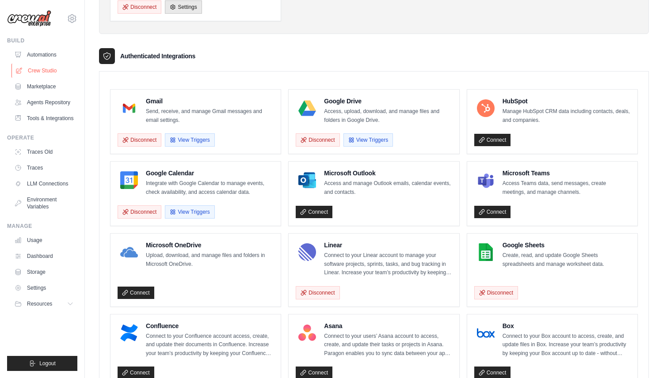
click at [49, 70] on link "Crew Studio" at bounding box center [44, 71] width 67 height 14
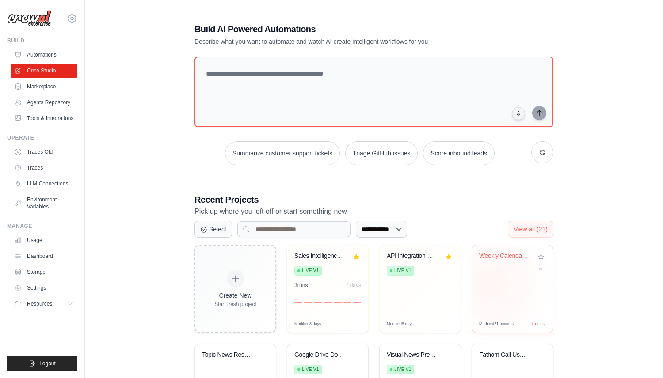
click at [489, 284] on div "Weekly Calendar & Email Preparation..." at bounding box center [512, 280] width 81 height 70
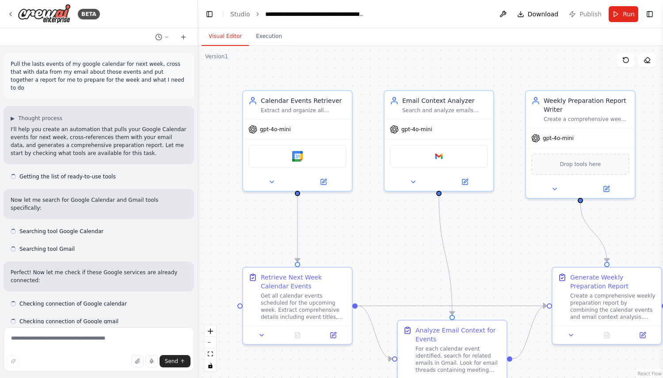
scroll to position [560, 0]
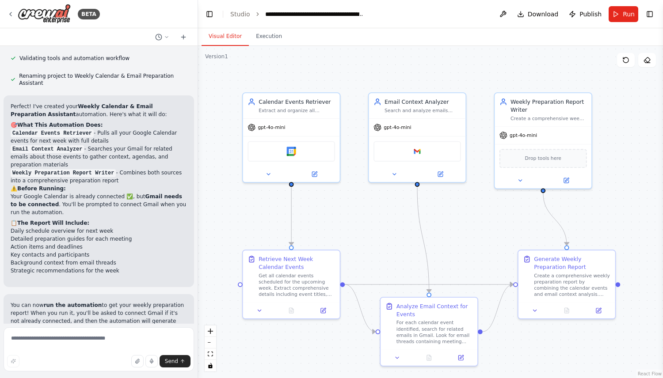
drag, startPoint x: 502, startPoint y: 233, endPoint x: 471, endPoint y: 220, distance: 33.7
click at [471, 220] on div ".deletable-edge-delete-btn { width: 20px; height: 20px; border: 0px solid #ffff…" at bounding box center [430, 212] width 465 height 332
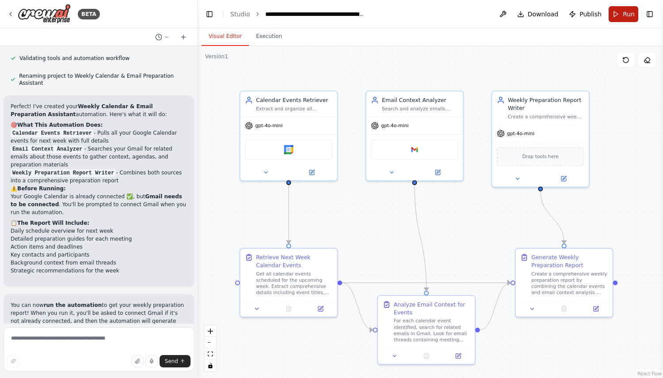
click at [630, 15] on span "Run" at bounding box center [629, 14] width 12 height 9
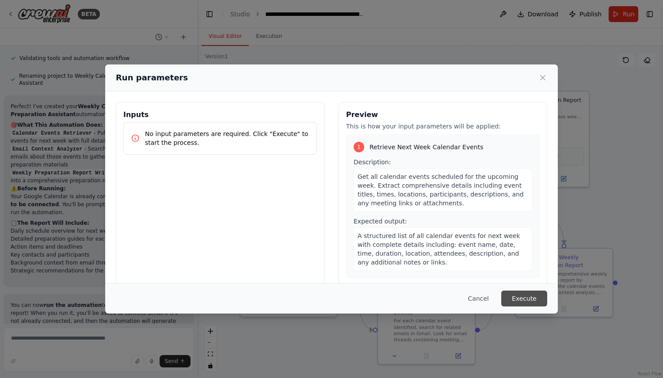
click at [533, 302] on button "Execute" at bounding box center [524, 299] width 46 height 16
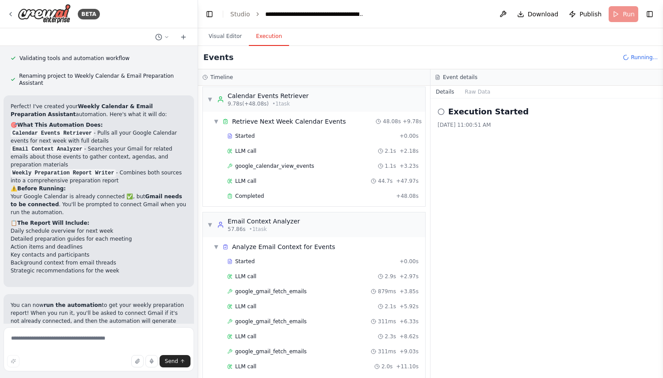
scroll to position [0, 0]
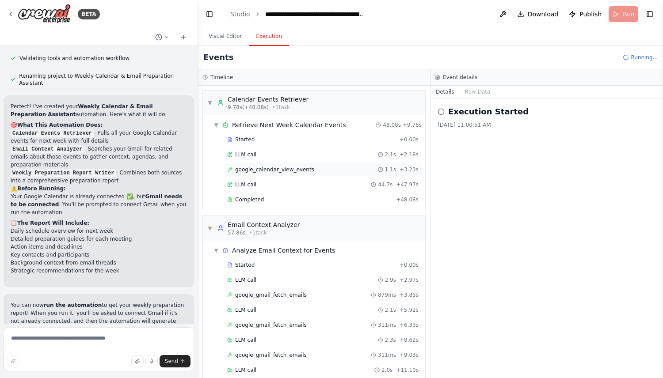
click at [277, 166] on div "google_calendar_view_events 1.1s + 3.23s" at bounding box center [323, 169] width 198 height 13
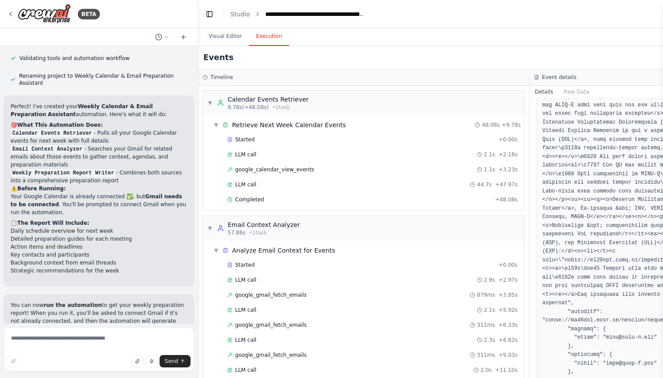
scroll to position [436, 0]
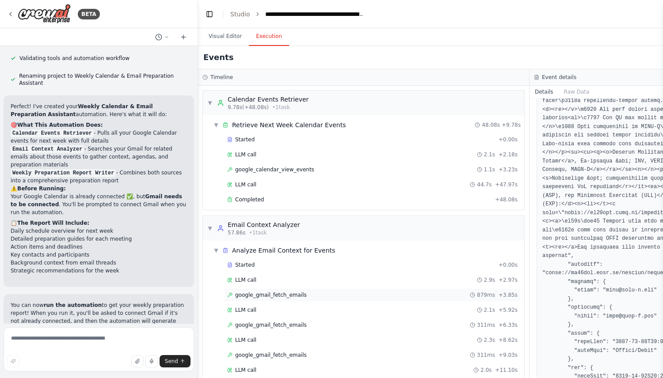
click at [347, 290] on div "google_gmail_fetch_emails 879ms + 3.85s" at bounding box center [372, 295] width 297 height 13
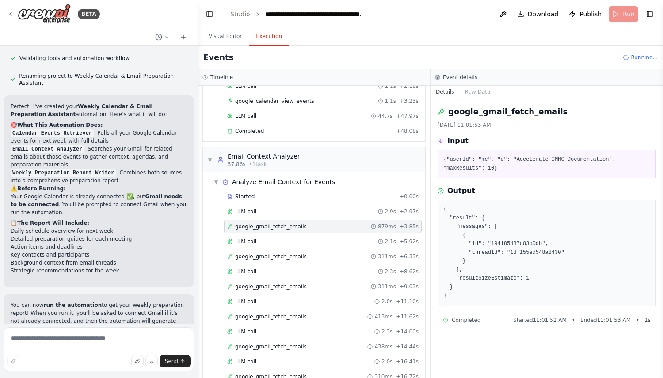
scroll to position [103, 0]
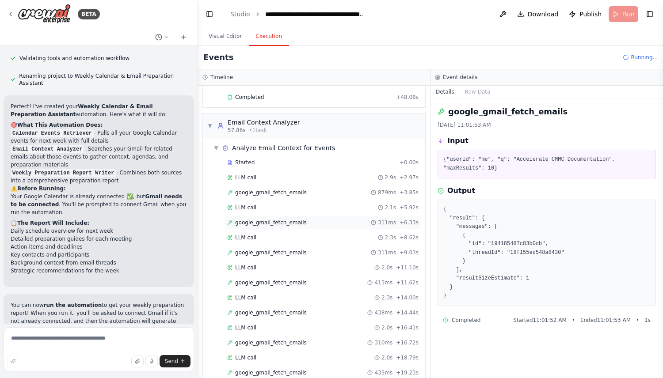
click at [294, 224] on span "google_gmail_fetch_emails" at bounding box center [271, 222] width 72 height 7
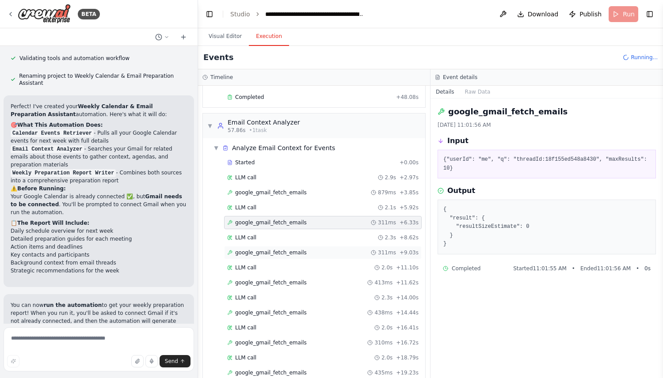
click at [280, 250] on span "google_gmail_fetch_emails" at bounding box center [271, 252] width 72 height 7
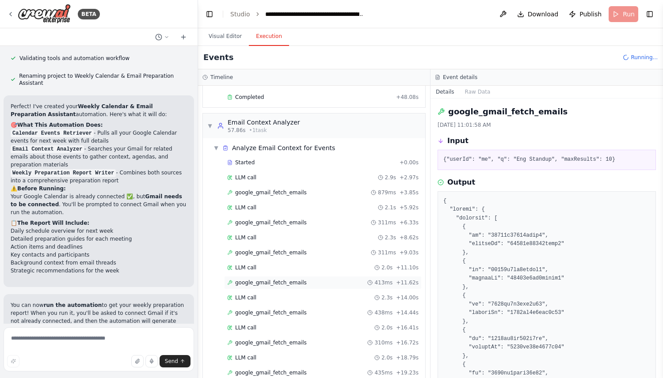
click at [297, 286] on span "google_gmail_fetch_emails" at bounding box center [271, 282] width 72 height 7
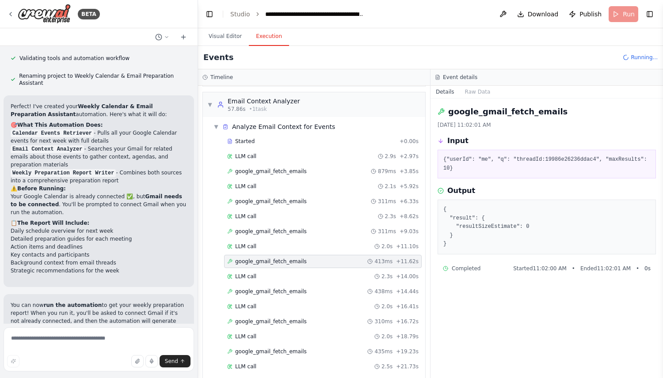
scroll to position [142, 0]
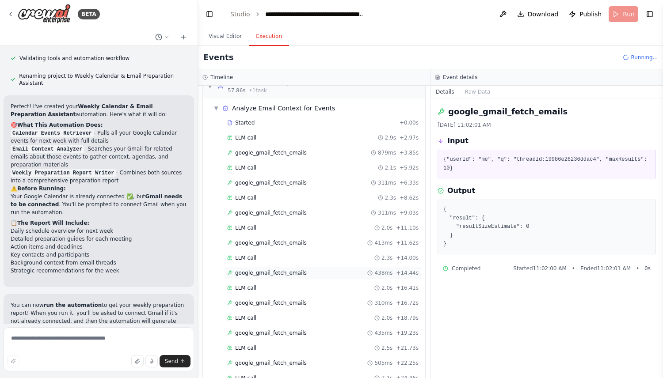
click at [284, 271] on span "google_gmail_fetch_emails" at bounding box center [271, 273] width 72 height 7
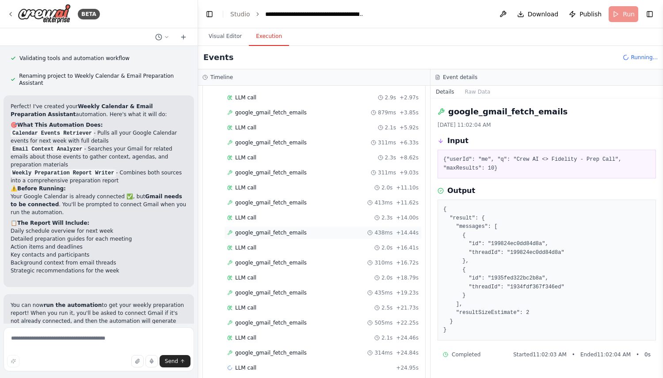
scroll to position [183, 0]
click at [289, 264] on span "google_gmail_fetch_emails" at bounding box center [271, 262] width 72 height 7
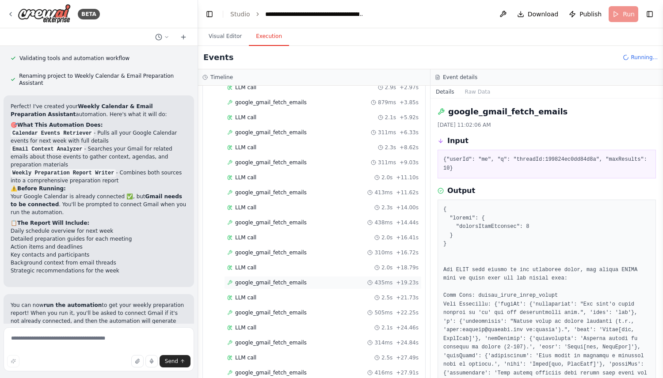
scroll to position [223, 0]
click at [221, 33] on button "Visual Editor" at bounding box center [225, 36] width 47 height 19
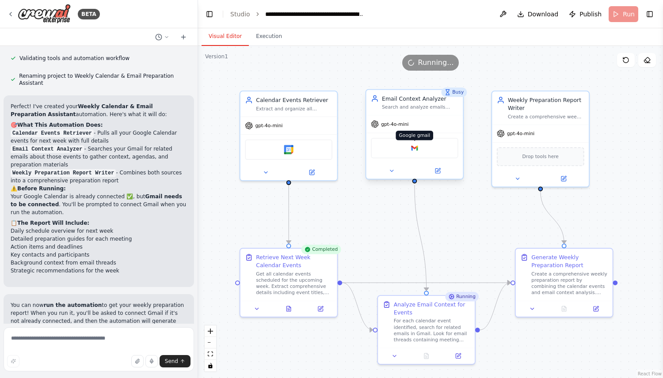
click at [415, 149] on img at bounding box center [414, 148] width 9 height 9
click at [436, 171] on icon at bounding box center [437, 171] width 5 height 5
click at [395, 177] on div at bounding box center [414, 171] width 97 height 16
click at [393, 172] on icon at bounding box center [392, 171] width 6 height 6
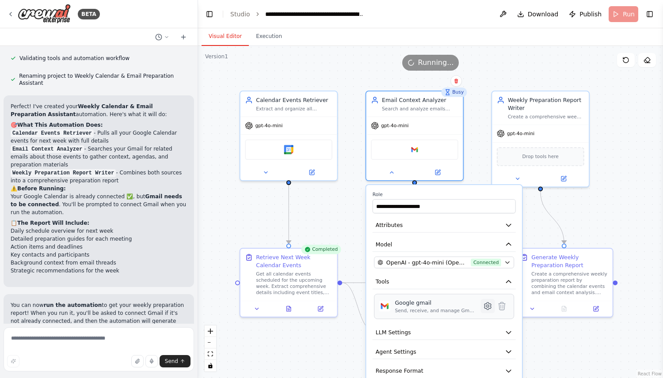
click at [488, 305] on icon at bounding box center [488, 306] width 2 height 2
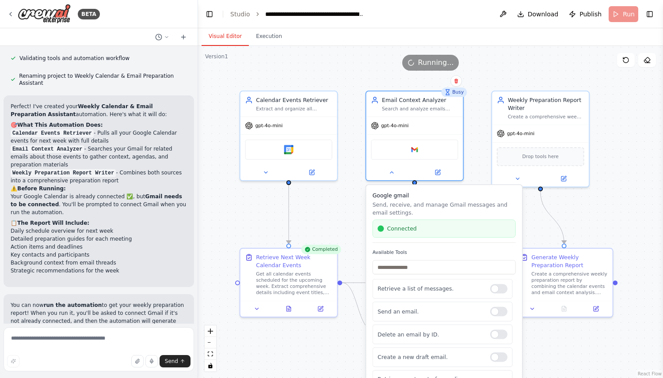
click at [475, 171] on div ".deletable-edge-delete-btn { width: 20px; height: 20px; border: 0px solid #ffff…" at bounding box center [430, 212] width 465 height 332
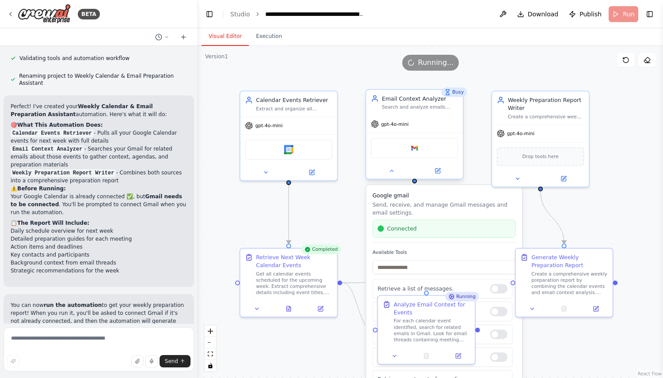
click at [457, 149] on div "Google gmail" at bounding box center [415, 148] width 88 height 20
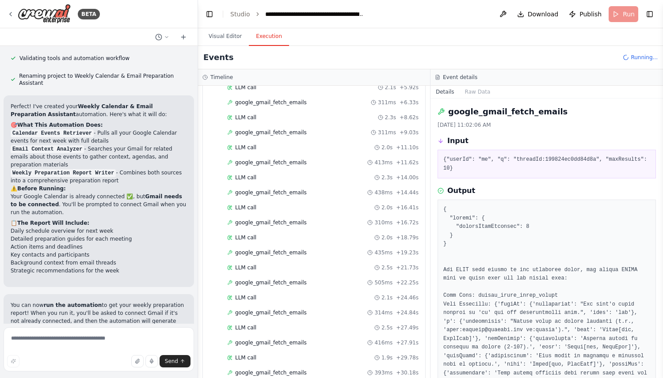
click at [255, 36] on button "Execution" at bounding box center [269, 36] width 40 height 19
click at [297, 222] on span "google_gmail_fetch_emails" at bounding box center [271, 222] width 72 height 7
click at [289, 254] on span "google_gmail_fetch_emails" at bounding box center [271, 252] width 72 height 7
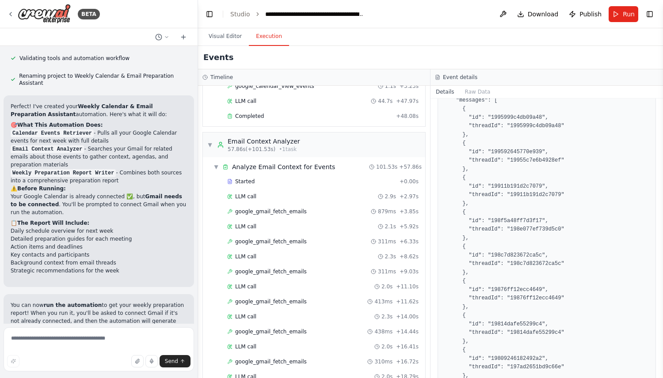
scroll to position [0, 0]
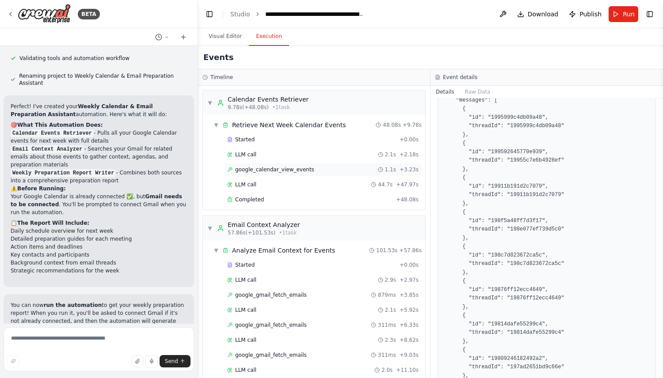
click at [272, 170] on span "google_calendar_view_events" at bounding box center [274, 169] width 79 height 7
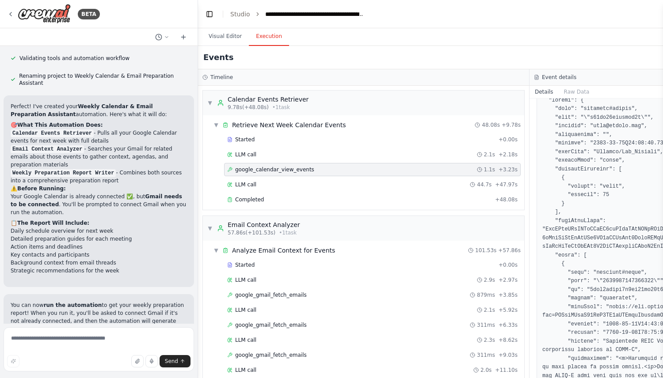
scroll to position [126, 0]
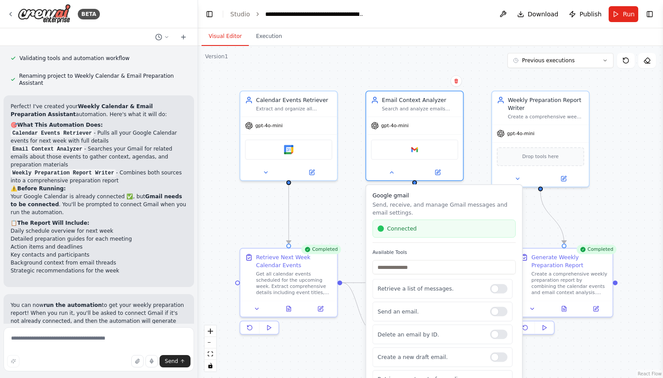
click at [223, 34] on button "Visual Editor" at bounding box center [225, 36] width 47 height 19
click at [392, 174] on icon at bounding box center [392, 171] width 6 height 6
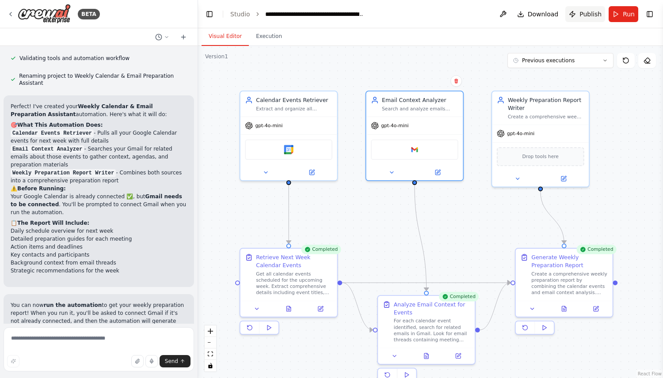
click at [583, 14] on span "Publish" at bounding box center [590, 14] width 22 height 9
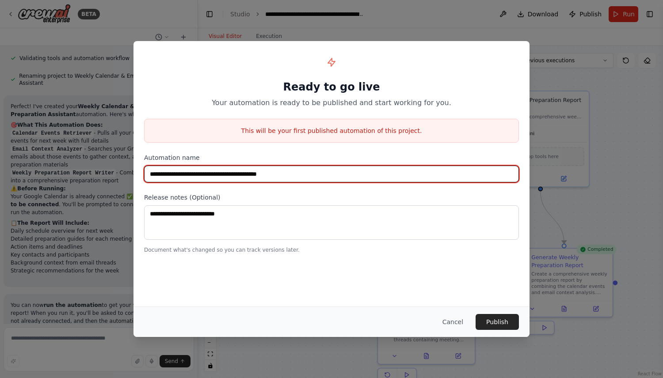
click at [337, 175] on input "**********" at bounding box center [331, 174] width 375 height 17
paste input "text"
type input "**********"
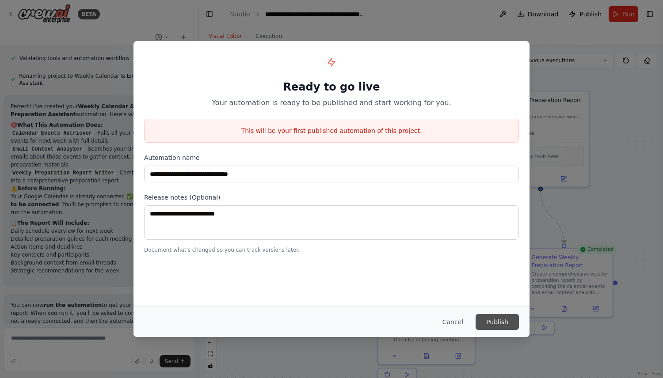
click at [509, 325] on button "Publish" at bounding box center [497, 322] width 43 height 16
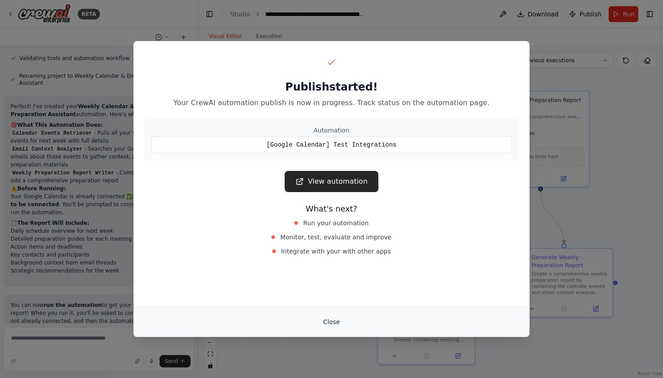
click at [326, 323] on button "Close" at bounding box center [331, 322] width 31 height 16
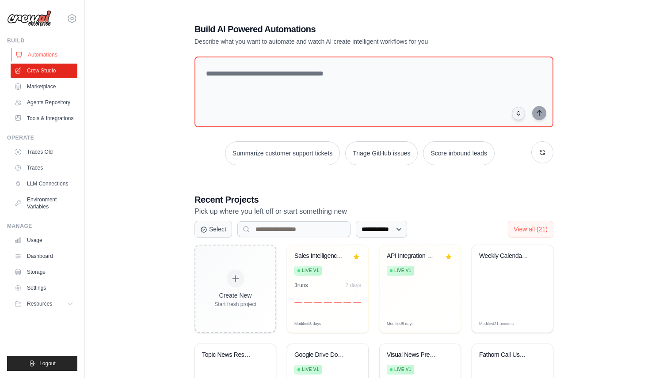
click at [40, 49] on link "Automations" at bounding box center [44, 55] width 67 height 14
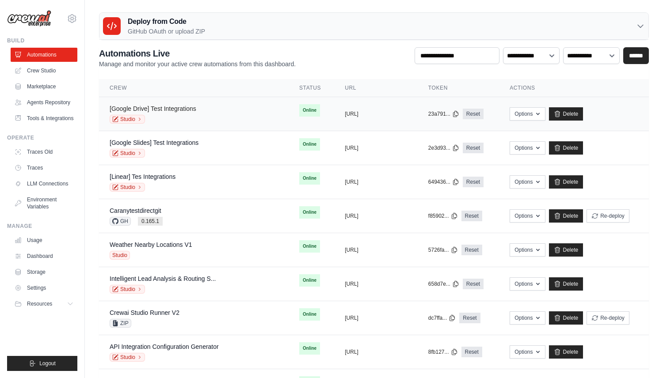
click at [150, 106] on link "[Google Drive] Test Integrations" at bounding box center [153, 108] width 87 height 7
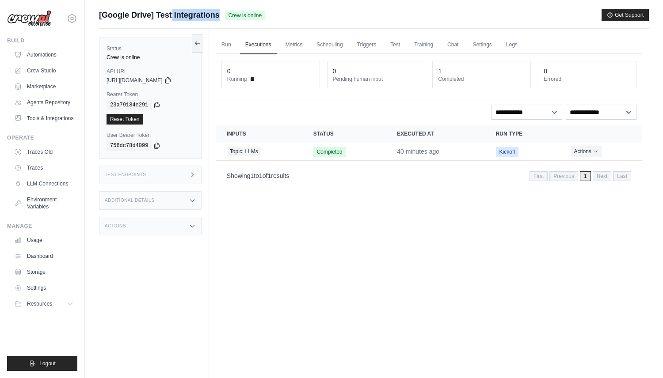
drag, startPoint x: 223, startPoint y: 17, endPoint x: 95, endPoint y: 16, distance: 128.2
click at [95, 16] on div "Submit a support request Describe your issue or question * Please be specific a…" at bounding box center [374, 208] width 578 height 398
copy div "[Google Drive] Test Integrations"
click at [55, 51] on link "Automations" at bounding box center [44, 55] width 67 height 14
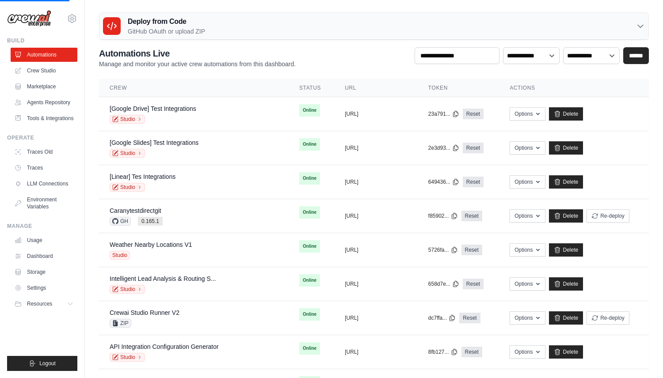
click at [273, 38] on div "Deploy from Code GitHub OAuth or upload ZIP" at bounding box center [373, 26] width 549 height 27
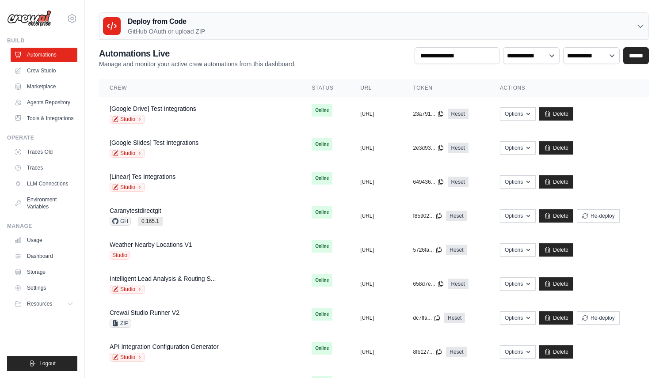
click at [492, 34] on div "Deploy from Code GitHub OAuth or upload ZIP" at bounding box center [373, 26] width 549 height 27
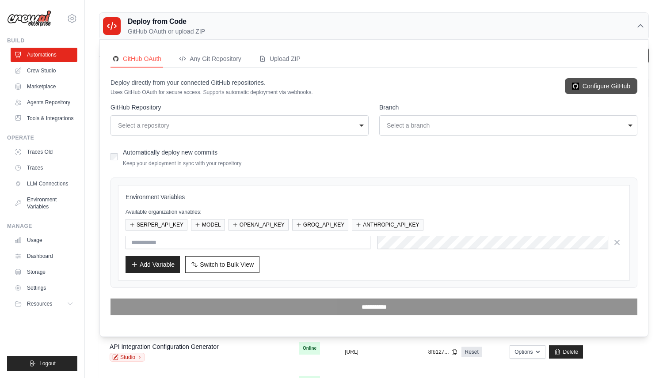
click at [620, 84] on link "Configure GitHub" at bounding box center [601, 86] width 72 height 16
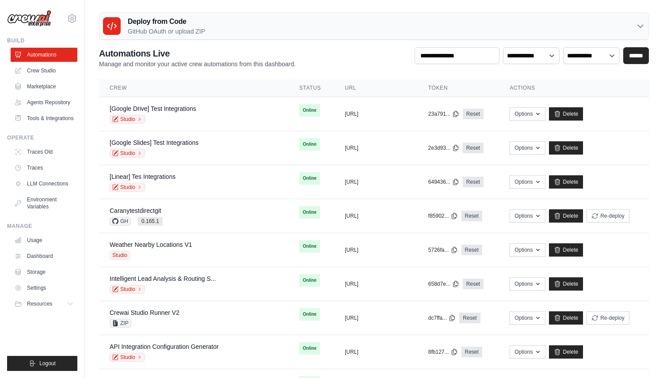
click at [511, 27] on div "Deploy from Code GitHub OAuth or upload ZIP" at bounding box center [373, 26] width 549 height 27
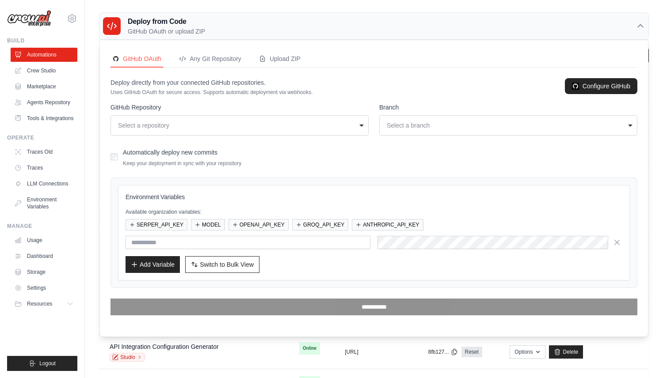
click at [317, 121] on div "Select a repository" at bounding box center [239, 125] width 247 height 12
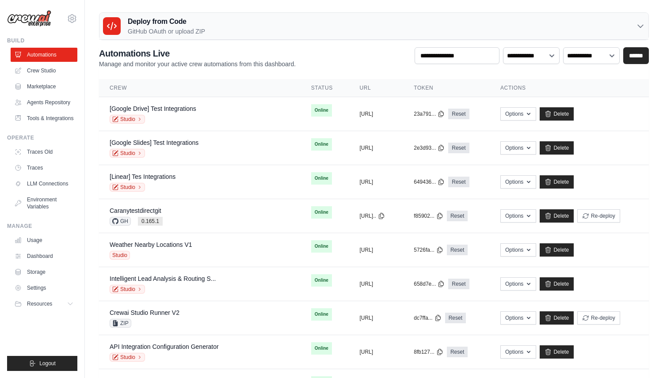
click at [316, 27] on div "Deploy from Code GitHub OAuth or upload ZIP" at bounding box center [373, 26] width 549 height 27
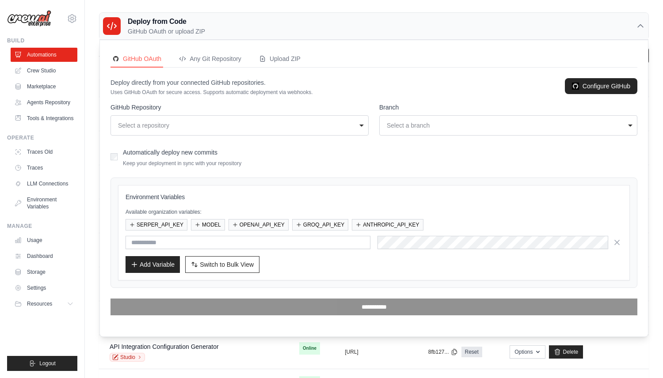
click at [327, 124] on div "Select a repository" at bounding box center [237, 125] width 238 height 9
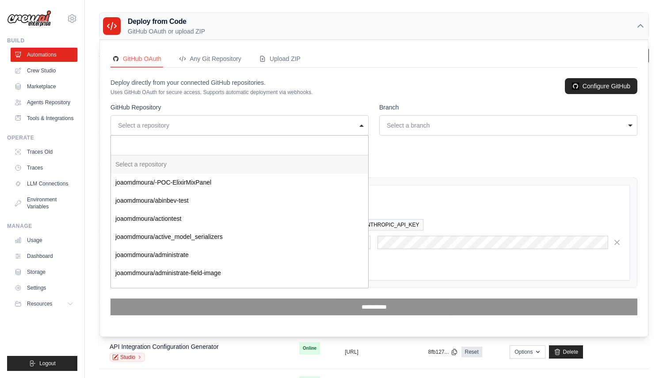
click at [327, 124] on div "Select a repository" at bounding box center [237, 125] width 238 height 9
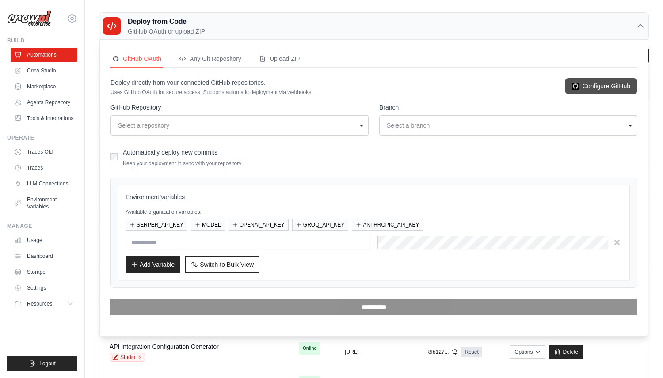
click at [583, 88] on link "Configure GitHub" at bounding box center [601, 86] width 72 height 16
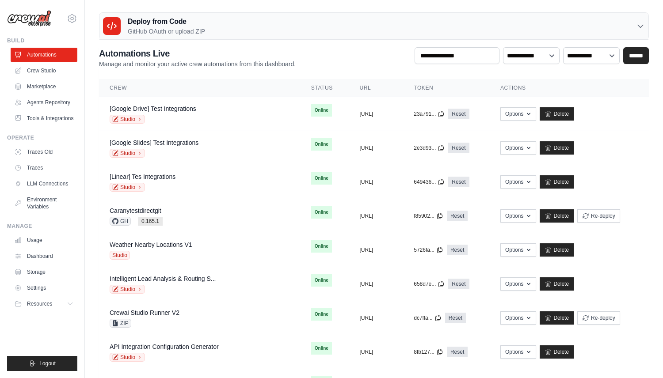
click at [233, 24] on div "Deploy from Code GitHub OAuth or upload ZIP" at bounding box center [373, 26] width 549 height 27
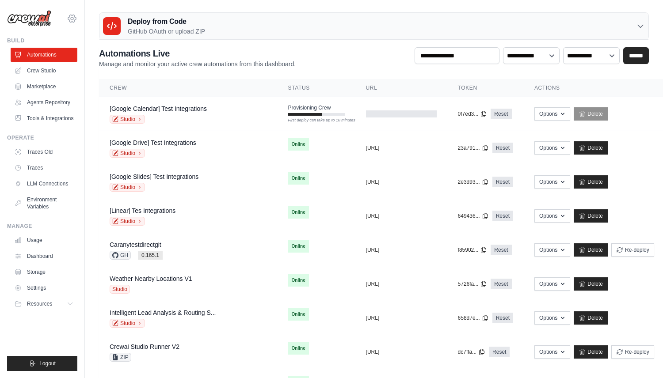
click at [74, 17] on icon at bounding box center [72, 19] width 8 height 8
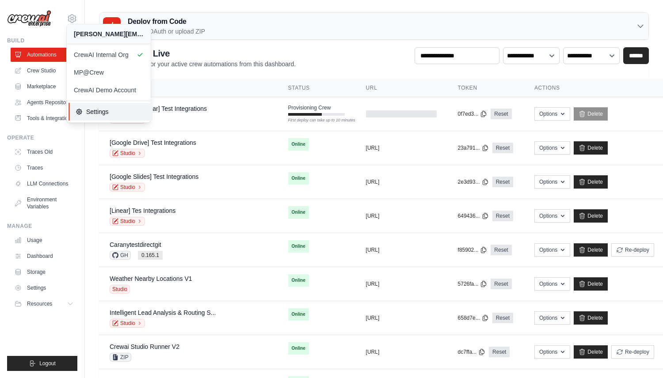
click at [110, 110] on span "Settings" at bounding box center [111, 111] width 70 height 9
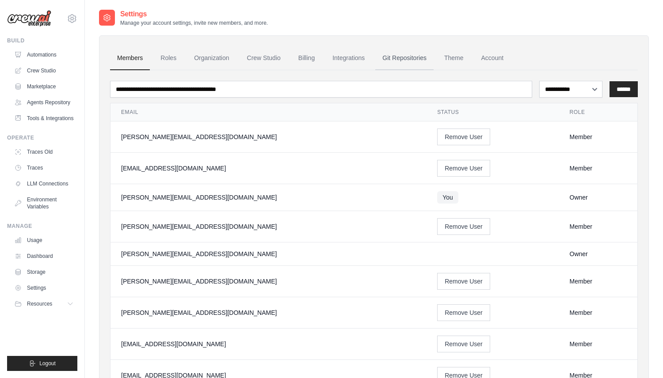
click at [393, 61] on link "Git Repositories" at bounding box center [404, 58] width 58 height 24
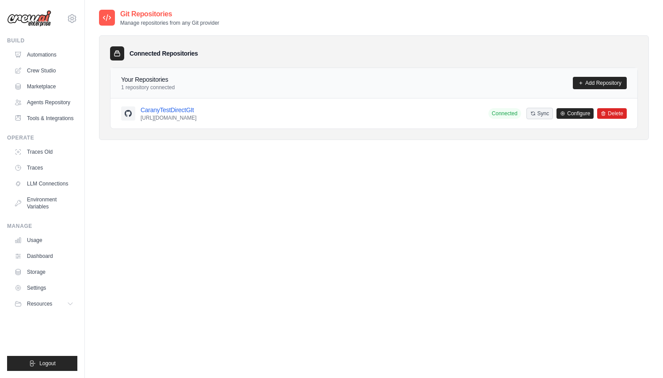
click at [543, 119] on div "Sync Configure Delete" at bounding box center [576, 113] width 100 height 11
click at [543, 116] on button "Sync" at bounding box center [539, 112] width 27 height 11
click at [583, 114] on link "Configure" at bounding box center [574, 113] width 37 height 11
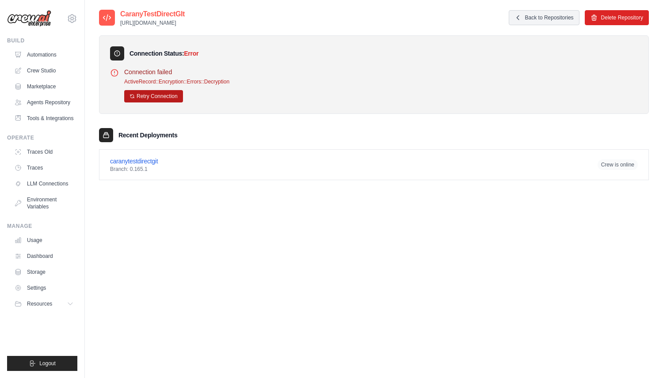
click at [149, 99] on button "Retry Connection" at bounding box center [153, 96] width 59 height 12
click at [609, 19] on button "Delete Repository" at bounding box center [617, 17] width 64 height 15
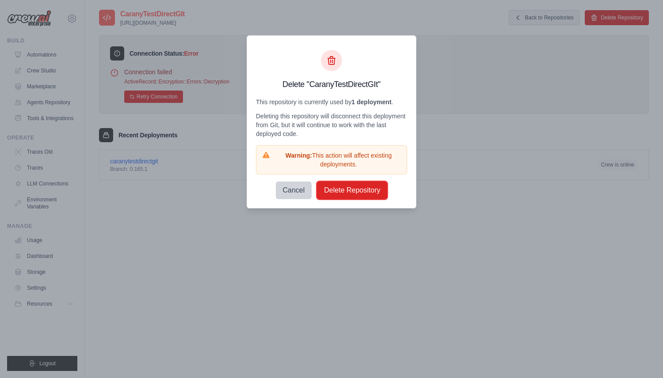
drag, startPoint x: 349, startPoint y: 190, endPoint x: 384, endPoint y: 130, distance: 69.4
click at [384, 130] on div "Delete "CaranyTestDirectGIt" This repository is currently used by 1 deployment …" at bounding box center [331, 124] width 151 height 149
click at [364, 190] on button "Delete Repository" at bounding box center [352, 190] width 70 height 18
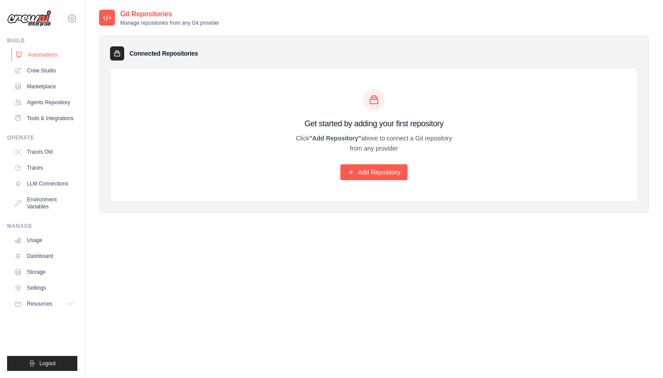
click at [56, 54] on link "Automations" at bounding box center [44, 55] width 67 height 14
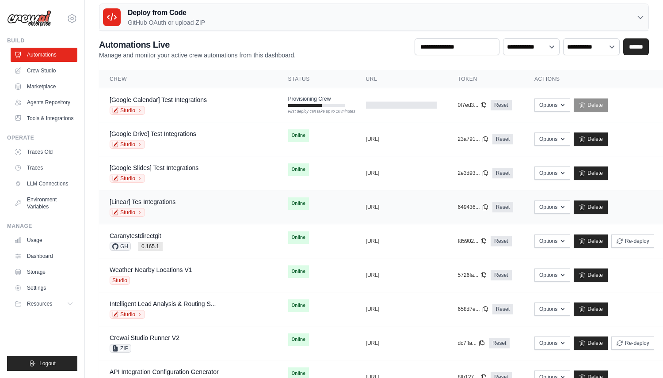
scroll to position [13, 0]
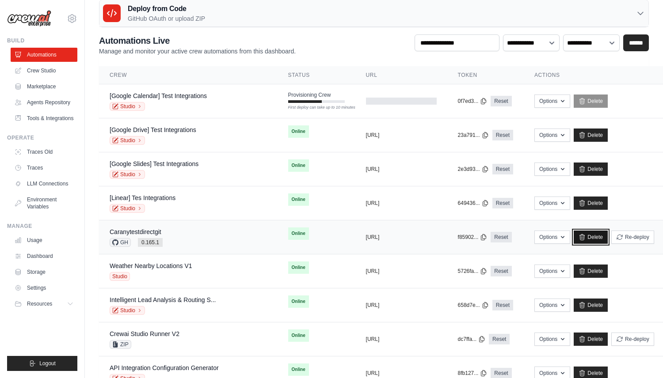
click at [574, 242] on link "Delete" at bounding box center [591, 237] width 34 height 13
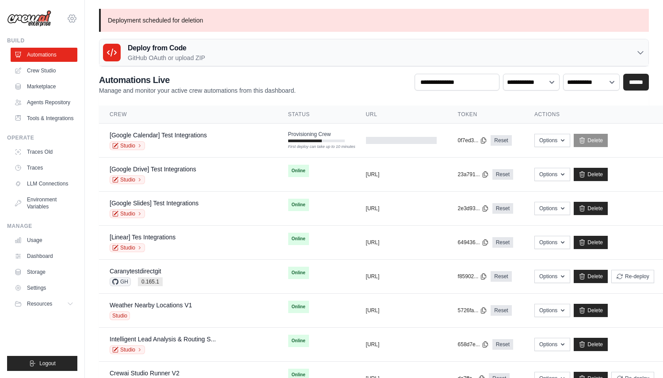
click at [69, 17] on icon at bounding box center [72, 18] width 11 height 11
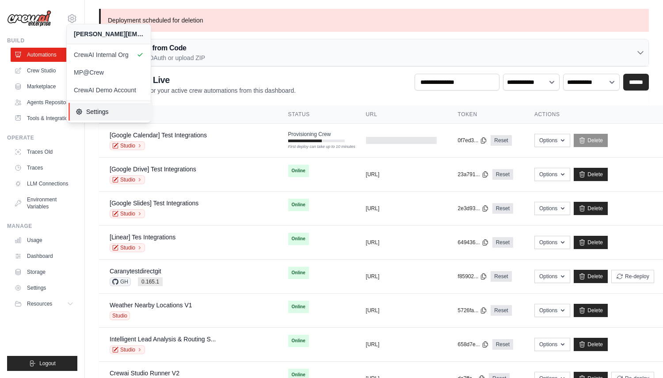
click at [103, 107] on link "Settings" at bounding box center [111, 112] width 84 height 18
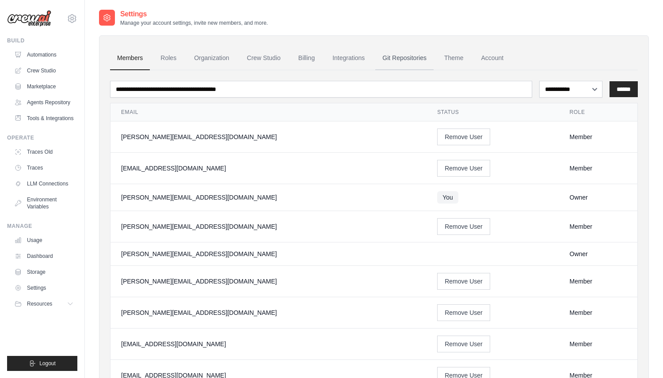
click at [404, 54] on link "Git Repositories" at bounding box center [404, 58] width 58 height 24
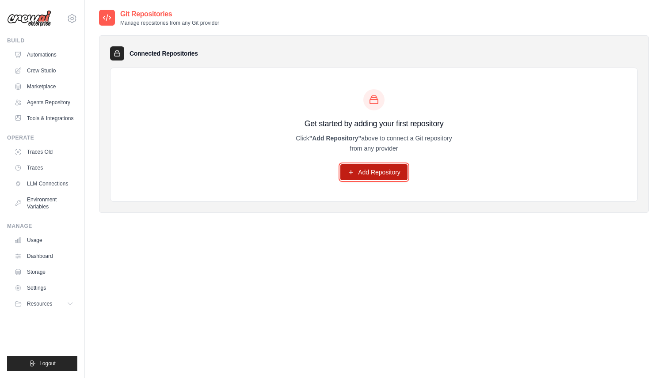
click at [388, 172] on link "Add Repository" at bounding box center [373, 172] width 67 height 16
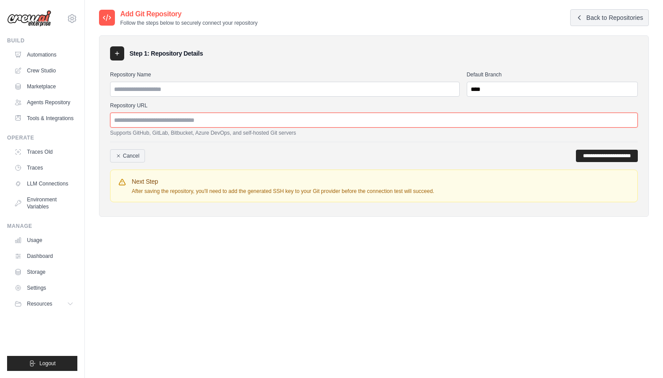
click at [190, 119] on input "Repository URL" at bounding box center [374, 120] width 528 height 15
paste input "**********"
type input "**********"
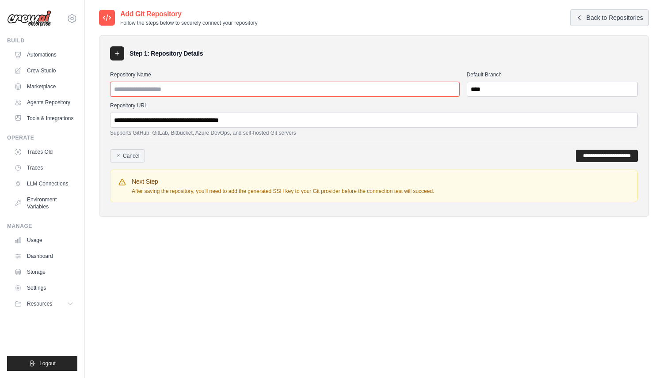
click at [386, 95] on input "Repository Name" at bounding box center [285, 89] width 350 height 15
type input "**********"
click at [600, 154] on input "**********" at bounding box center [607, 156] width 62 height 12
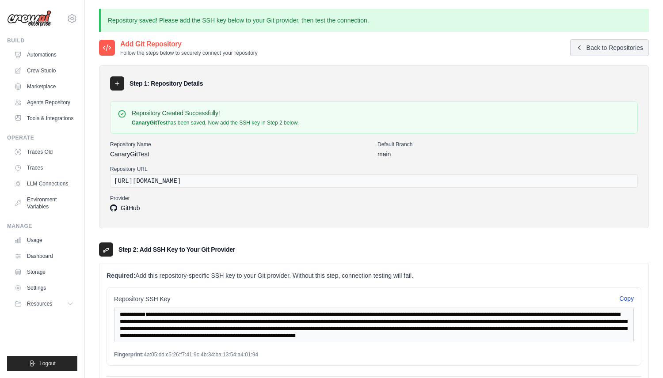
click at [624, 301] on button "Copy" at bounding box center [626, 298] width 15 height 9
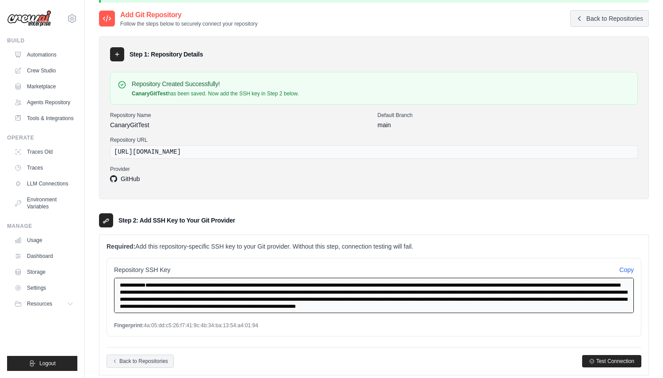
scroll to position [49, 0]
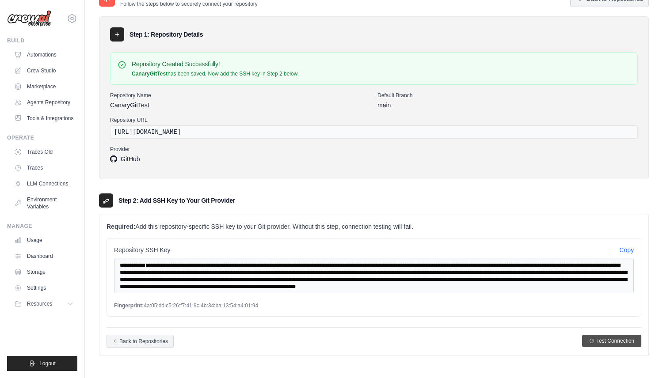
click at [623, 338] on span "Test Connection" at bounding box center [615, 341] width 38 height 7
click at [607, 339] on span "Test Connection" at bounding box center [615, 341] width 38 height 7
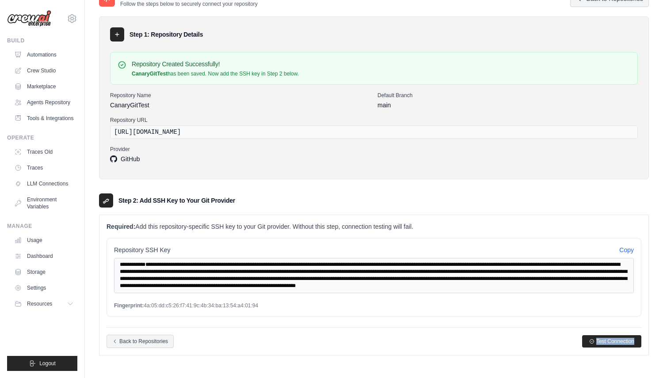
drag, startPoint x: 570, startPoint y: 337, endPoint x: 653, endPoint y: 348, distance: 83.8
click at [653, 348] on div "Repository saved! Please add the SSH key below to your Git provider, then test …" at bounding box center [374, 165] width 578 height 410
copy span "Test Connection"
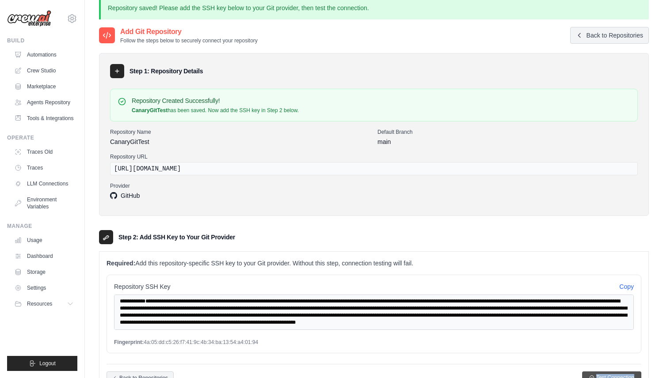
scroll to position [0, 0]
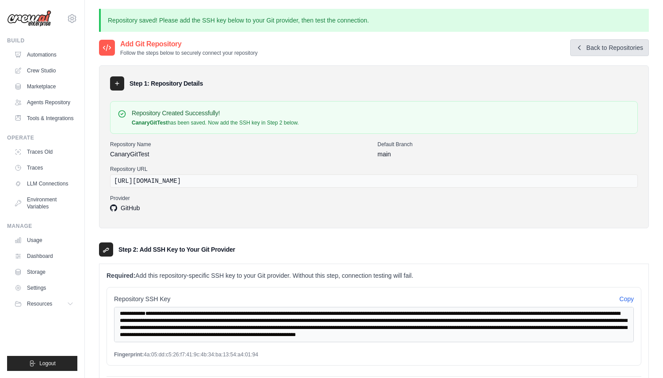
click at [605, 46] on link "Back to Repositories" at bounding box center [609, 47] width 79 height 17
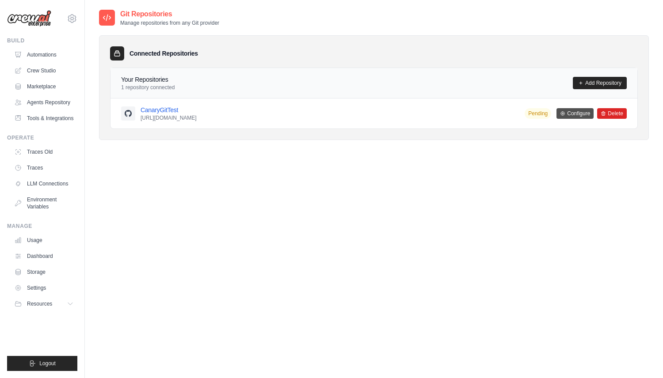
click at [563, 117] on link "Configure" at bounding box center [574, 113] width 37 height 11
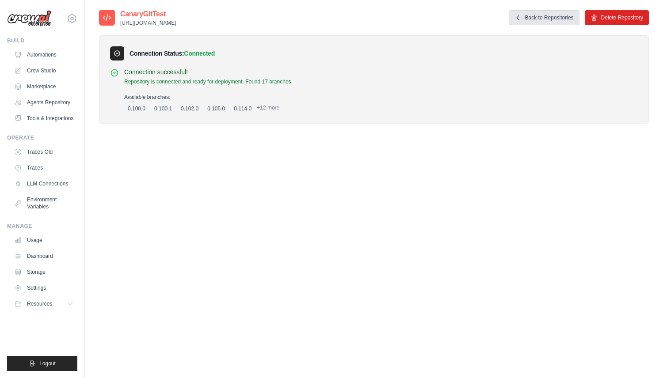
click at [564, 19] on link "Back to Repositories" at bounding box center [544, 17] width 71 height 15
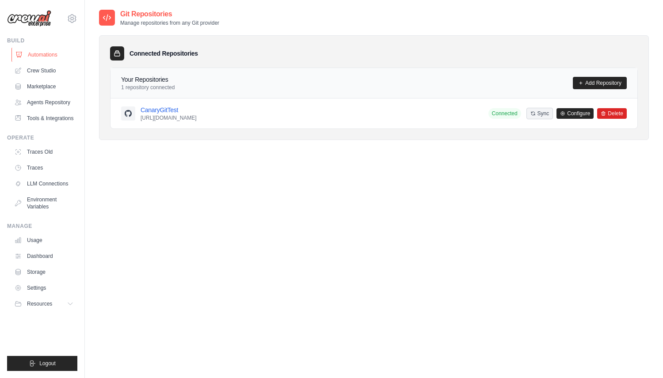
click at [46, 52] on link "Automations" at bounding box center [44, 55] width 67 height 14
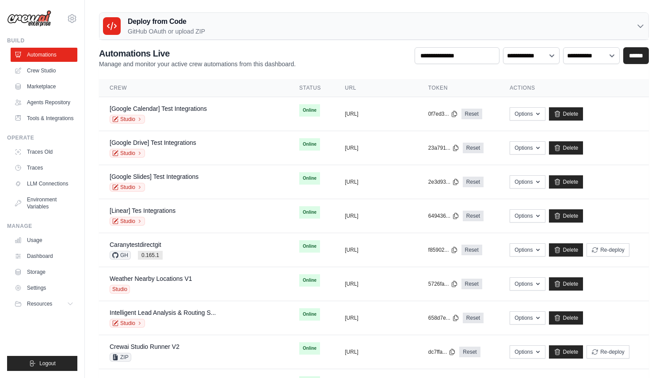
click at [256, 34] on div "Deploy from Code GitHub OAuth or upload ZIP" at bounding box center [373, 26] width 549 height 27
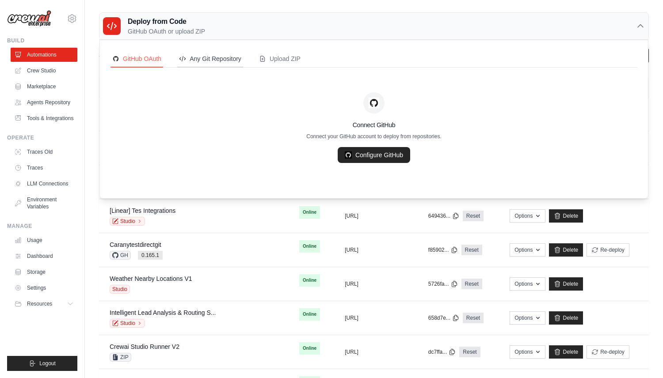
click at [208, 58] on div "Any Git Repository" at bounding box center [210, 58] width 62 height 9
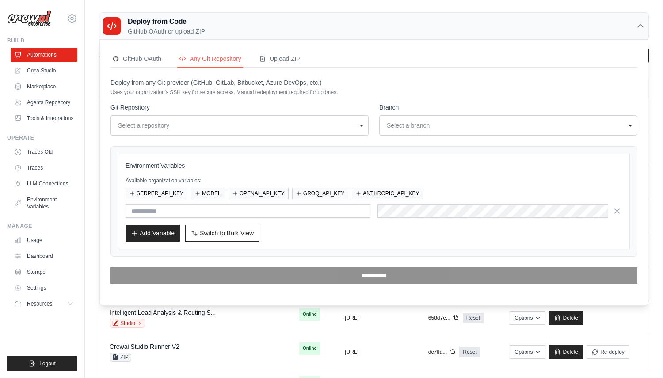
click at [210, 118] on div "**********" at bounding box center [239, 125] width 258 height 20
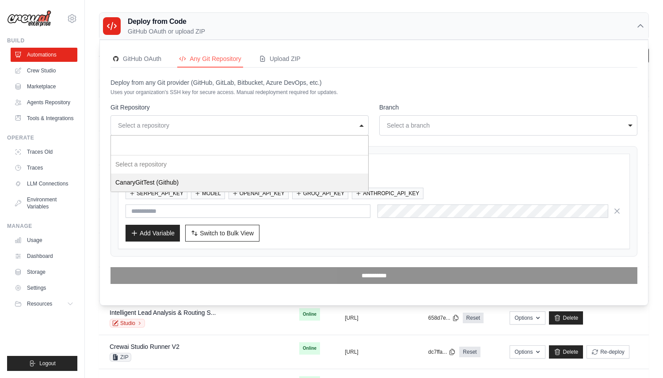
select select "**"
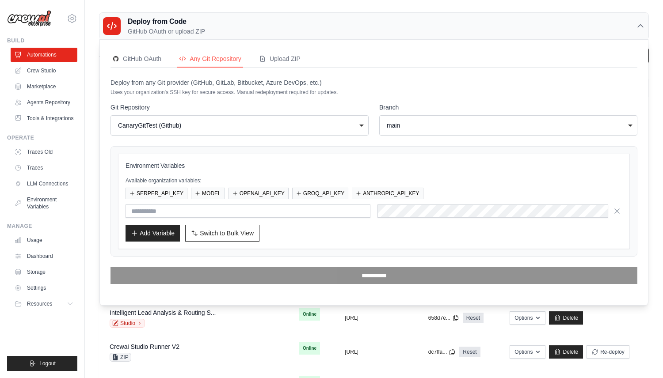
click at [422, 121] on div "main" at bounding box center [508, 125] width 247 height 12
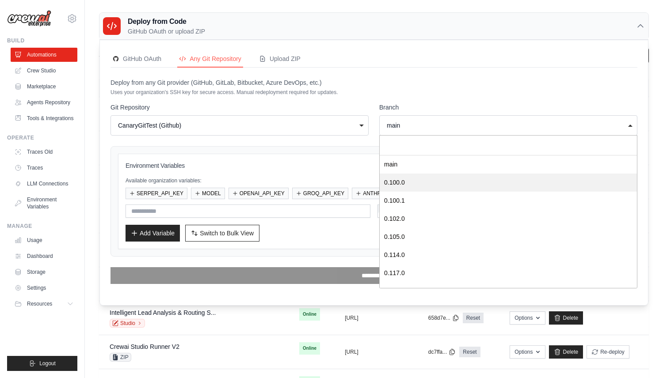
scroll to position [175, 0]
select select "*******"
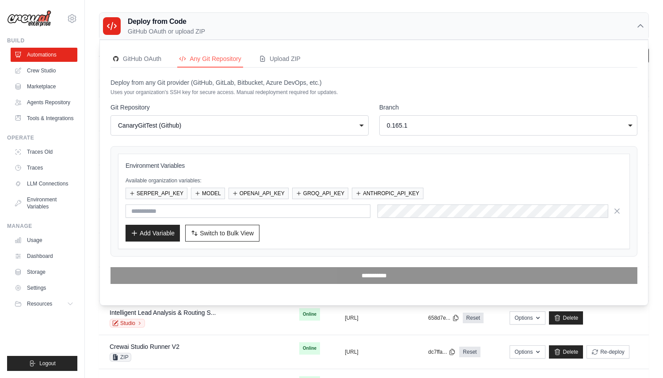
scroll to position [0, 0]
click at [162, 196] on button "SERPER_API_KEY" at bounding box center [157, 192] width 62 height 11
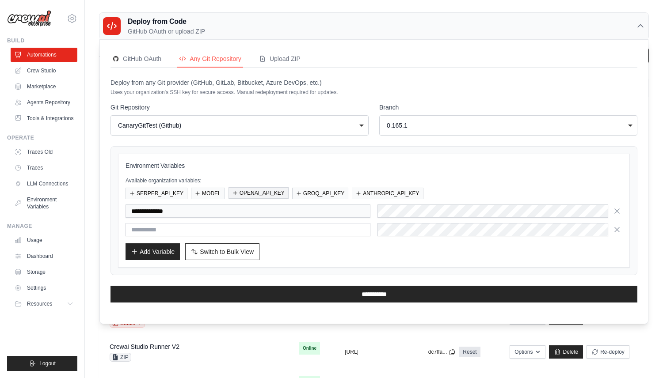
click at [256, 196] on button "OPENAI_API_KEY" at bounding box center [259, 192] width 60 height 11
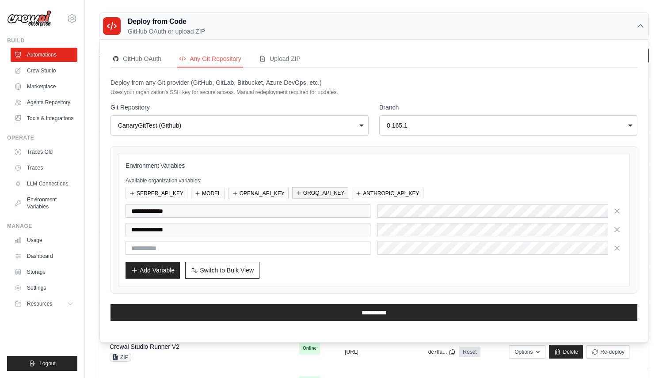
click at [327, 196] on button "GROQ_API_KEY" at bounding box center [320, 192] width 56 height 11
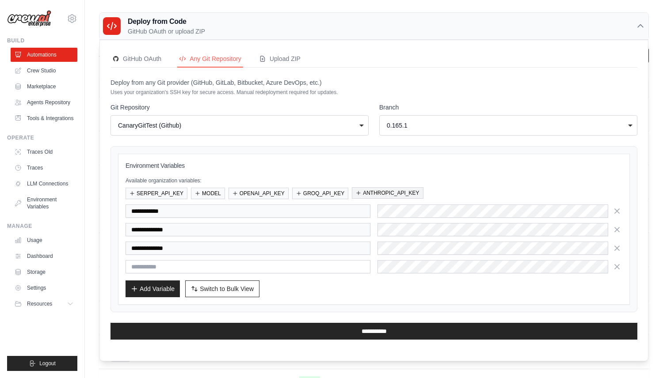
click at [386, 196] on button "ANTHROPIC_API_KEY" at bounding box center [387, 192] width 71 height 11
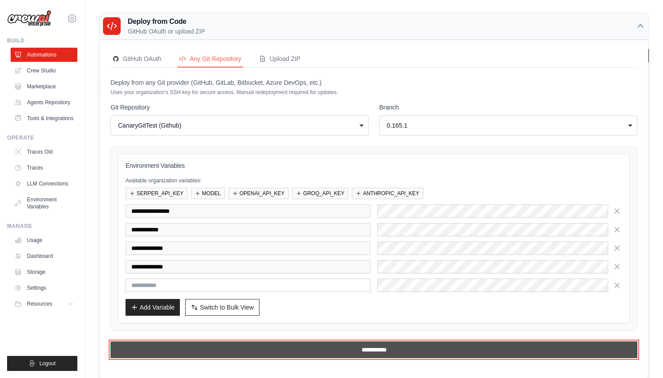
click at [294, 352] on input "**********" at bounding box center [373, 350] width 527 height 17
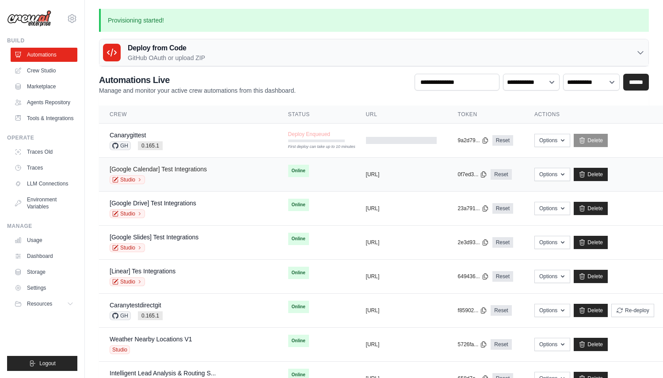
click at [193, 169] on link "[Google Calendar] Test Integrations" at bounding box center [158, 169] width 97 height 7
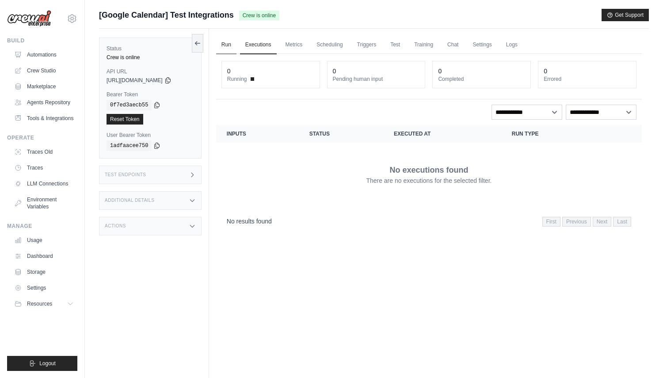
click at [226, 42] on link "Run" at bounding box center [226, 45] width 20 height 19
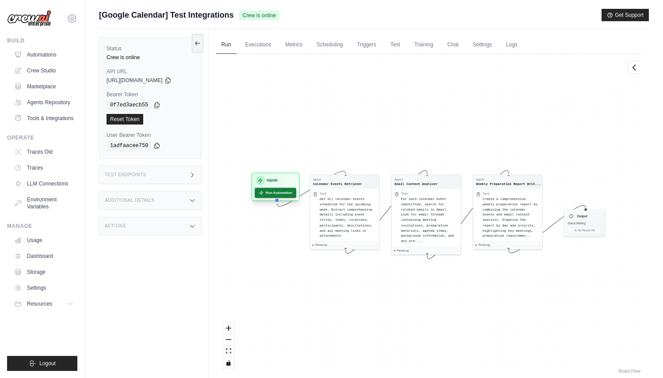
click at [282, 194] on button "Run Automation" at bounding box center [276, 193] width 42 height 10
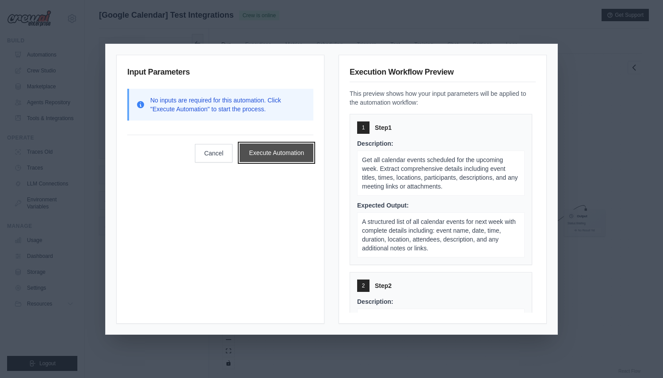
click at [285, 149] on button "Execute Automation" at bounding box center [277, 153] width 74 height 19
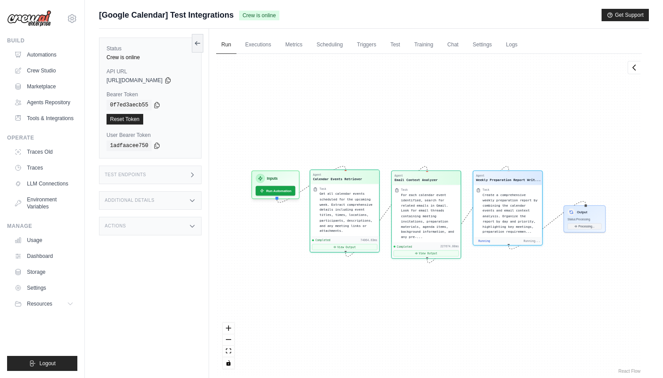
scroll to position [261, 0]
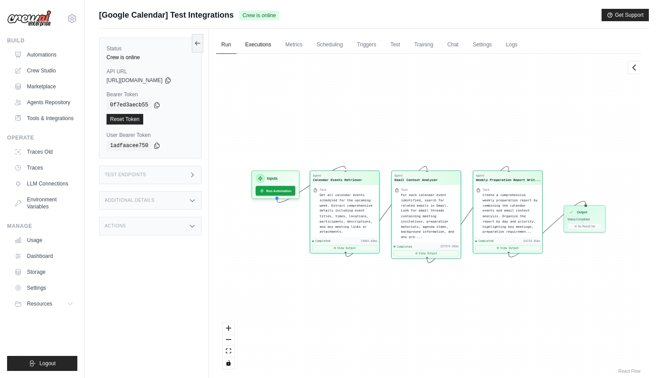
click at [266, 53] on link "Executions" at bounding box center [258, 45] width 37 height 19
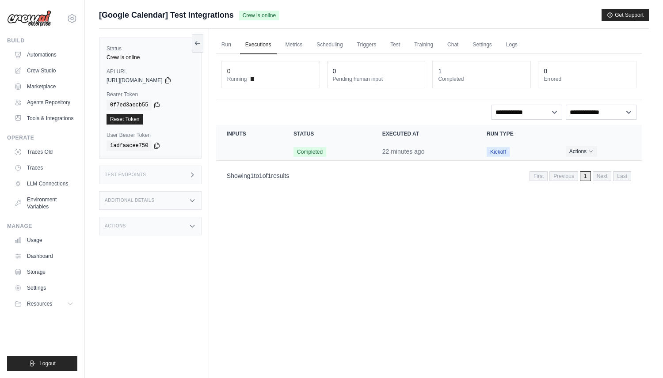
click at [322, 153] on span "Completed" at bounding box center [309, 152] width 33 height 10
click at [388, 150] on time "22 minutes ago" at bounding box center [403, 151] width 42 height 7
click at [580, 151] on button "Actions" at bounding box center [581, 151] width 31 height 11
click at [584, 165] on link "View Details" at bounding box center [603, 167] width 57 height 14
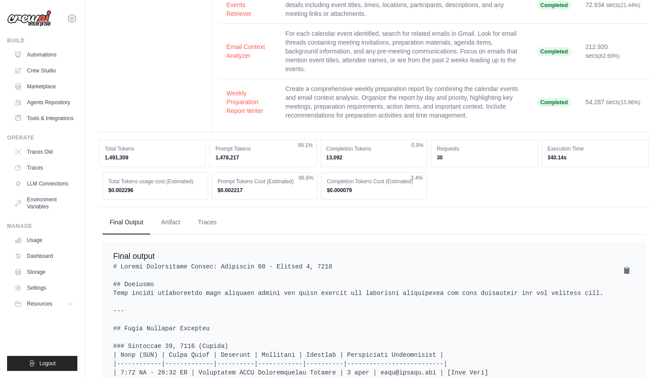
scroll to position [84, 0]
click at [209, 223] on button "Traces" at bounding box center [207, 221] width 33 height 24
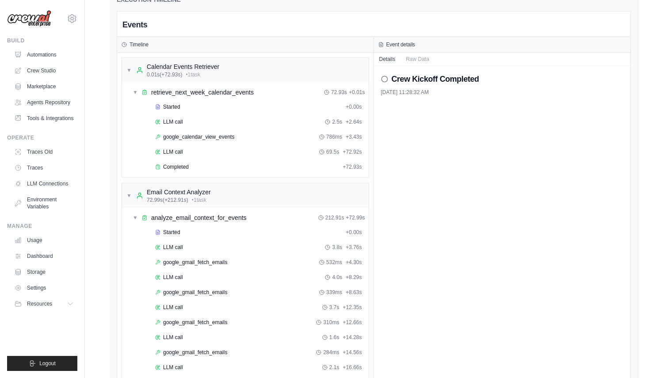
scroll to position [346, 0]
click at [236, 132] on div "google_calendar_view_events 786ms + 3.43s" at bounding box center [258, 135] width 213 height 13
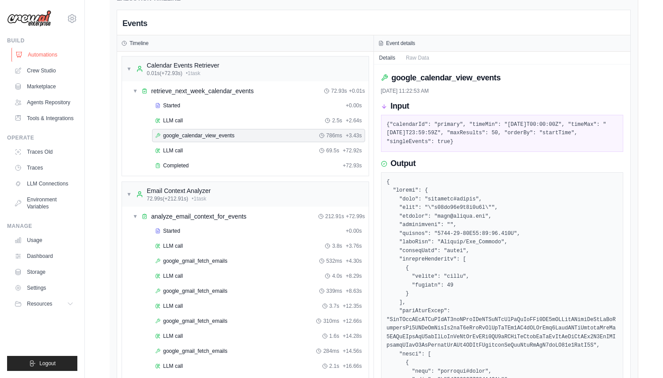
click at [53, 56] on link "Automations" at bounding box center [44, 55] width 67 height 14
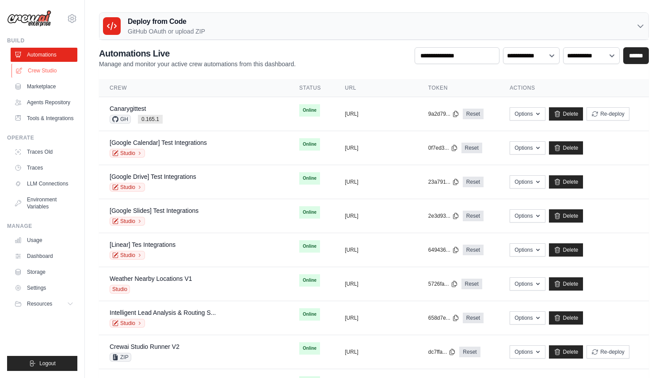
click at [56, 69] on link "Crew Studio" at bounding box center [44, 71] width 67 height 14
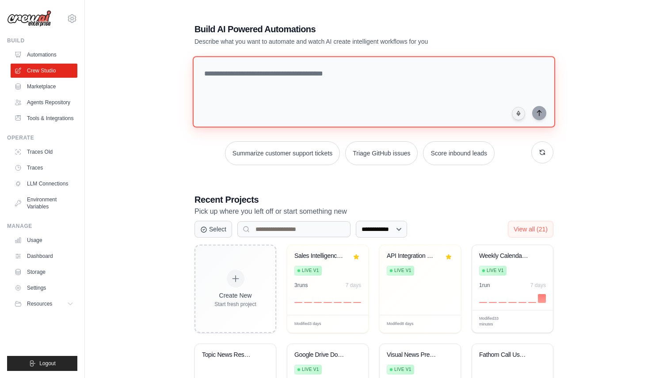
click at [275, 100] on textarea at bounding box center [374, 92] width 362 height 72
type textarea "**********"
